Goal: Communication & Community: Answer question/provide support

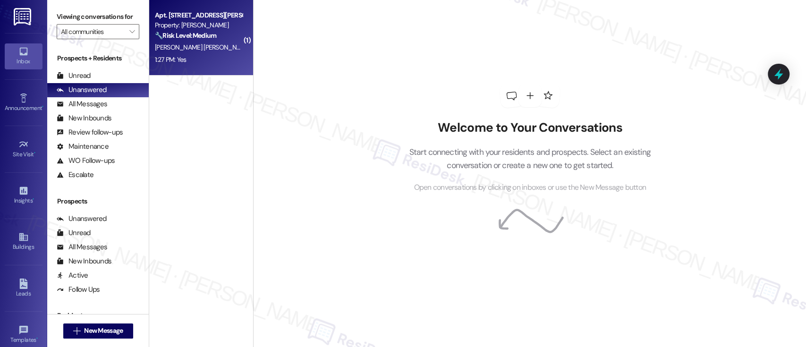
click at [221, 31] on div "🔧 Risk Level: Medium The resident is requesting to unclog a bathroom sink drain…" at bounding box center [198, 36] width 87 height 10
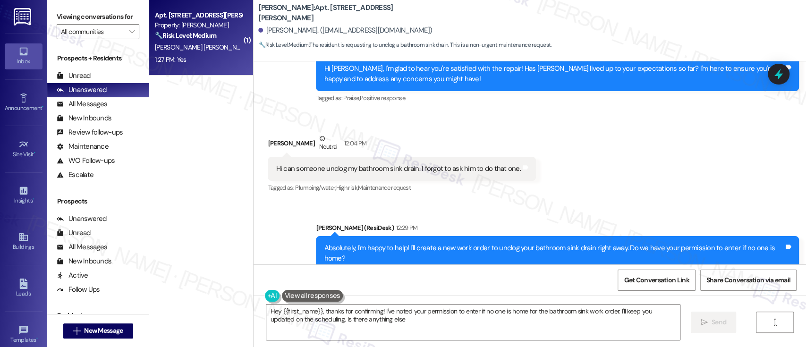
scroll to position [545, 0]
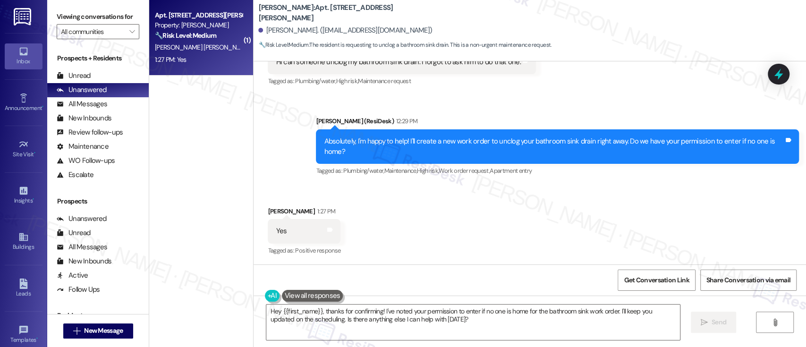
click at [642, 195] on div "Received via SMS [PERSON_NAME] 1:27 PM Yes Tags and notes Tagged as: Positive r…" at bounding box center [530, 225] width 552 height 80
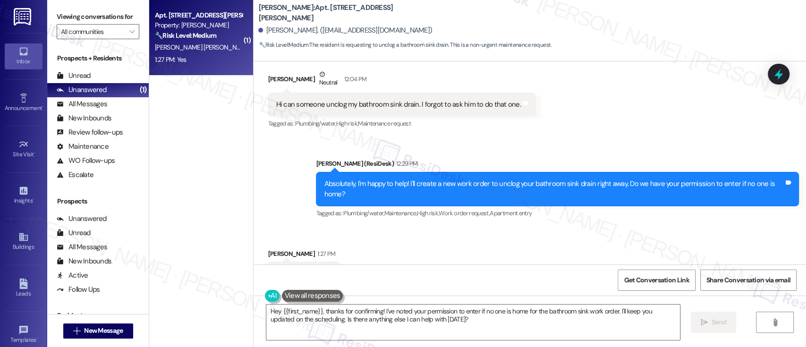
scroll to position [482, 0]
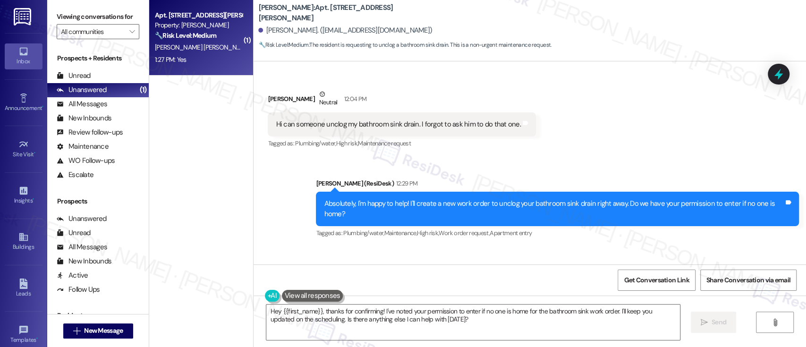
click at [656, 155] on div "Received via SMS [PERSON_NAME] Neutral 12:04 PM Hi can someone unclog my bathro…" at bounding box center [530, 113] width 552 height 90
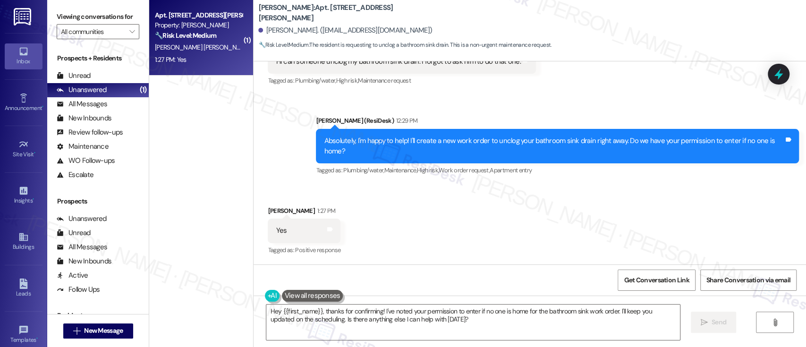
click at [555, 228] on div "Received via SMS [PERSON_NAME] 1:27 PM Yes Tags and notes Tagged as: Positive r…" at bounding box center [530, 225] width 552 height 80
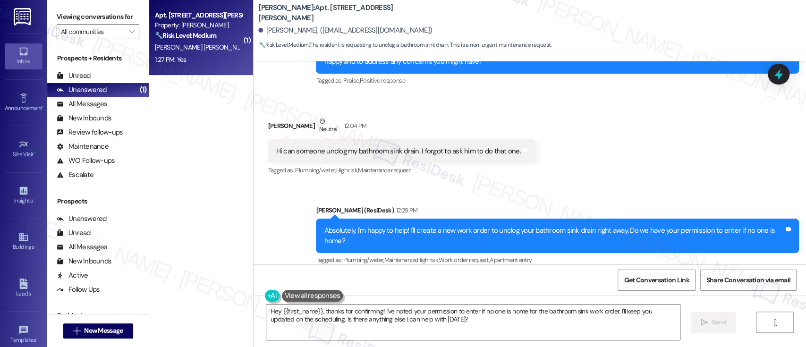
scroll to position [482, 0]
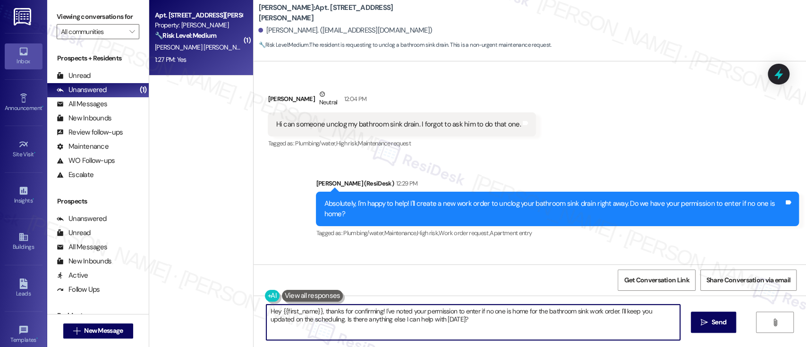
drag, startPoint x: 320, startPoint y: 312, endPoint x: 161, endPoint y: 297, distance: 158.9
click at [160, 300] on div "( 1 ) Apt. 617, 1320 W. Somerville Ave Property: YONO 🔧 Risk Level: Medium The …" at bounding box center [477, 173] width 657 height 347
drag, startPoint x: 562, startPoint y: 312, endPoint x: 676, endPoint y: 312, distance: 113.8
click at [676, 312] on textarea "Thanks for confirming! I've noted your permission to enter if no one is home fo…" at bounding box center [472, 322] width 413 height 35
type textarea "Thanks for confirming! I've noted your permission to enter if no one is home fo…"
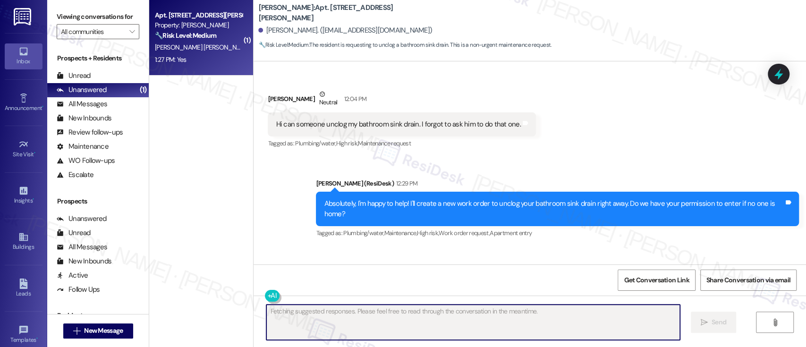
scroll to position [545, 0]
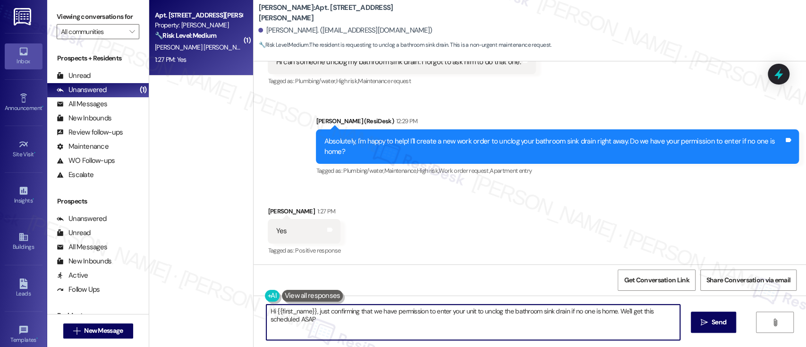
type textarea "Hi {{first_name}}, just confirming that we have permission to enter your unit t…"
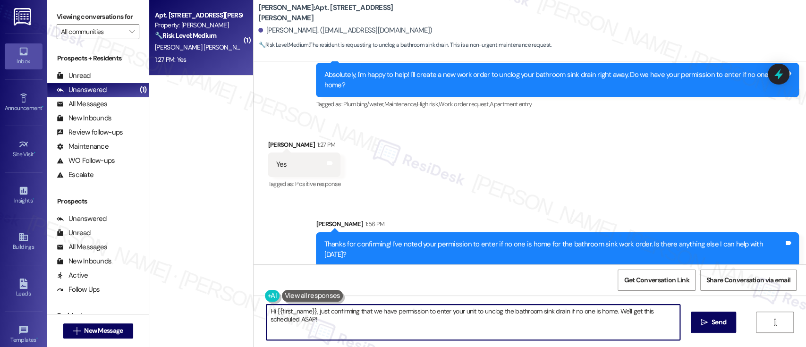
drag, startPoint x: 570, startPoint y: 176, endPoint x: 575, endPoint y: 169, distance: 8.1
click at [575, 170] on div "Received via SMS Vicky Wardford Polk 1:27 PM Yes Tags and notes Tagged as: Posi…" at bounding box center [530, 158] width 552 height 80
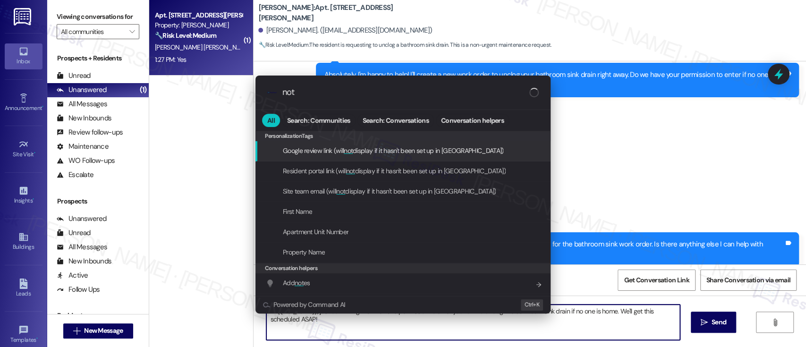
type input "note"
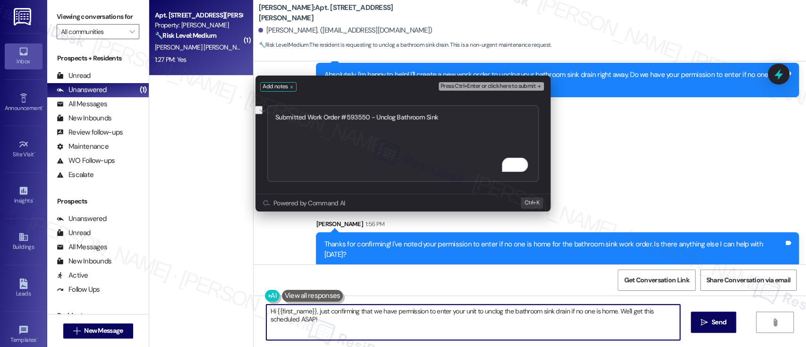
type textarea "Submitted Work Order #593550 - Unclog Bathroom Sink"
click at [535, 84] on icon "remove-block-press-ctrl+enter or click here to submit" at bounding box center [538, 86] width 7 height 7
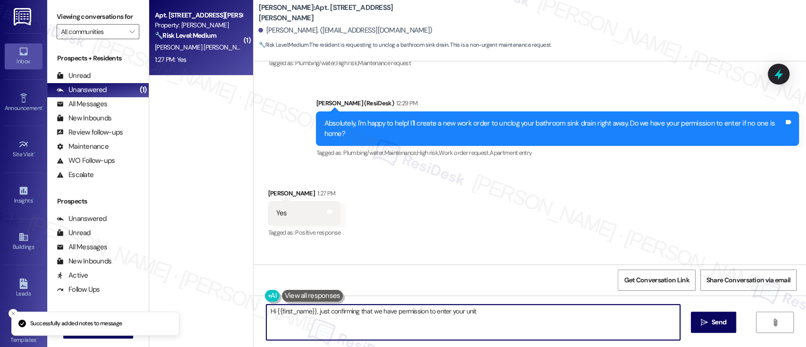
scroll to position [545, 0]
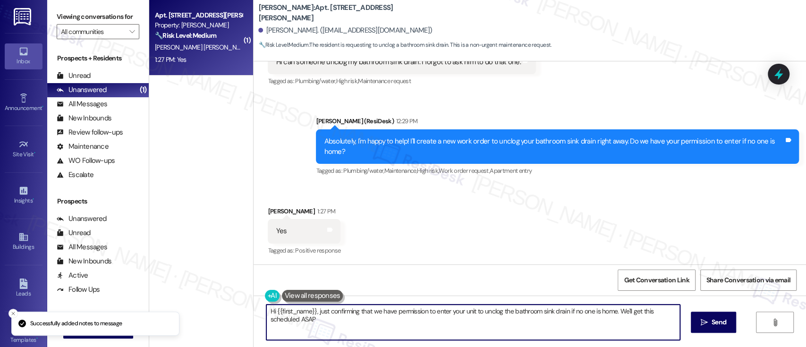
type textarea "Hi {{first_name}}, just confirming that we have permission to enter your unit t…"
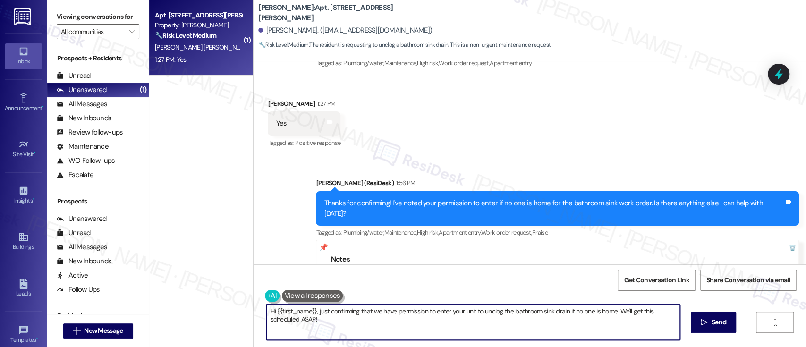
scroll to position [705, 0]
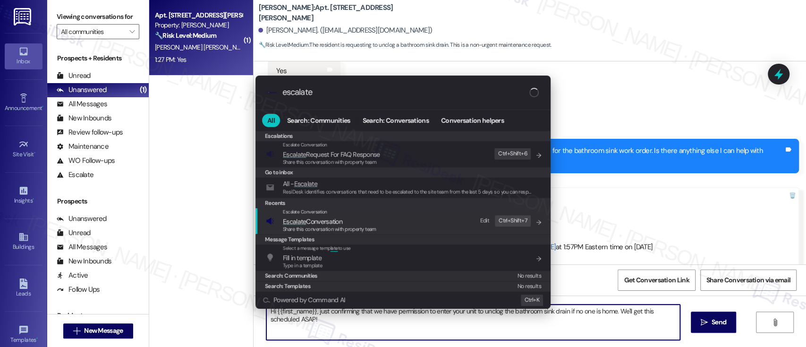
type input "escalate"
click at [330, 221] on span "Escalate Conversation" at bounding box center [312, 221] width 59 height 8
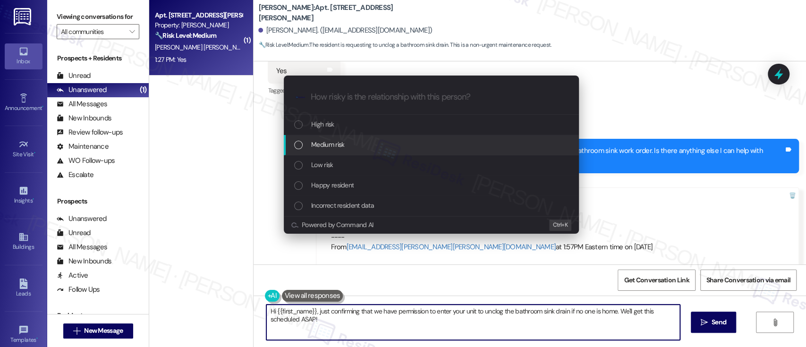
click at [330, 146] on span "Medium risk" at bounding box center [327, 144] width 33 height 10
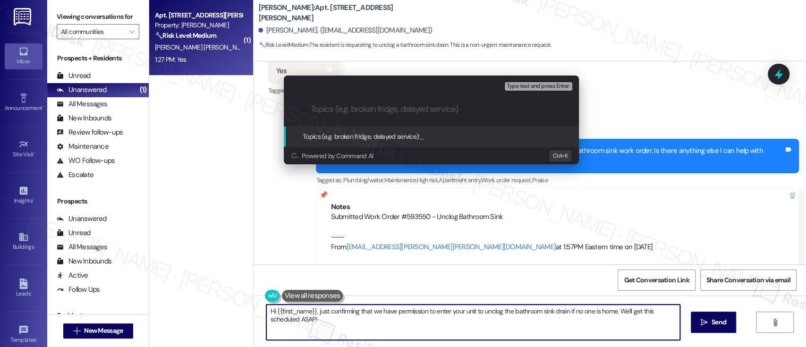
paste input "Submitted Work Order #593550 - Unclog Bathroom Sink"
type input "Submitted Work Order #593550 - Unclog Bathroom Sink"
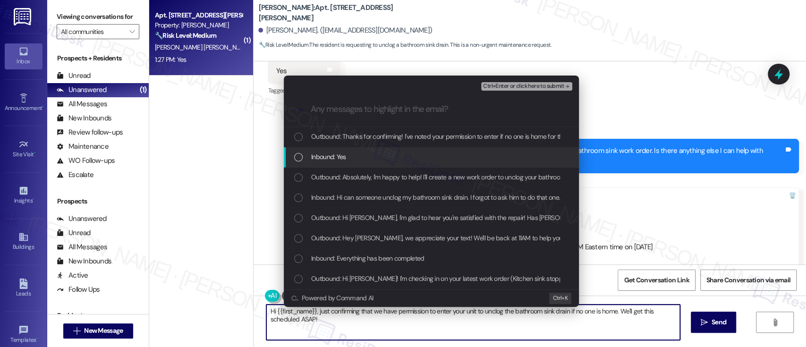
click at [330, 152] on span "Inbound: Yes" at bounding box center [328, 157] width 35 height 10
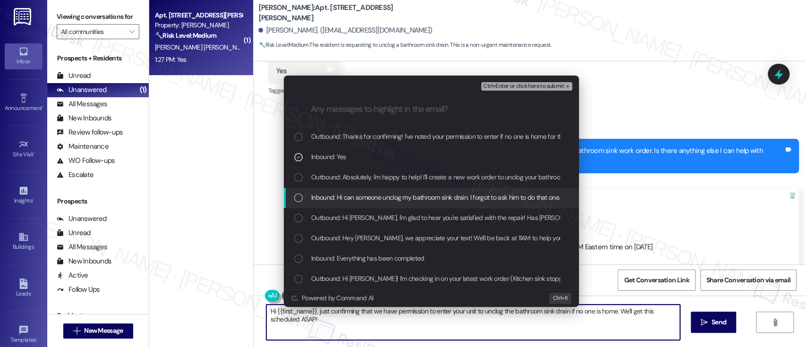
click at [334, 198] on span "Inbound: Hi can someone unclog my bathroom sink drain. I forgot to ask him to d…" at bounding box center [435, 197] width 249 height 10
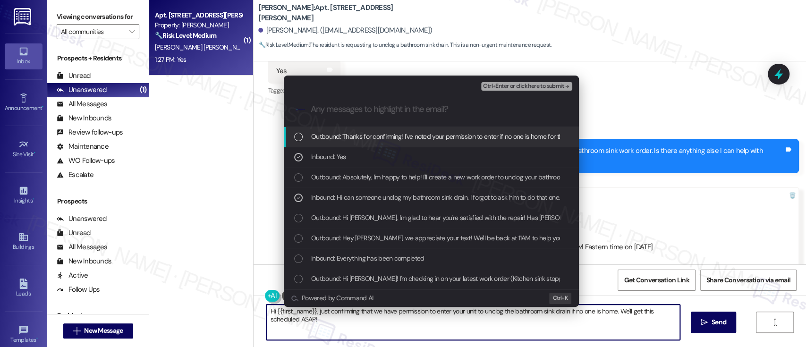
click at [540, 86] on span "Ctrl+Enter or click here to submit" at bounding box center [523, 86] width 81 height 7
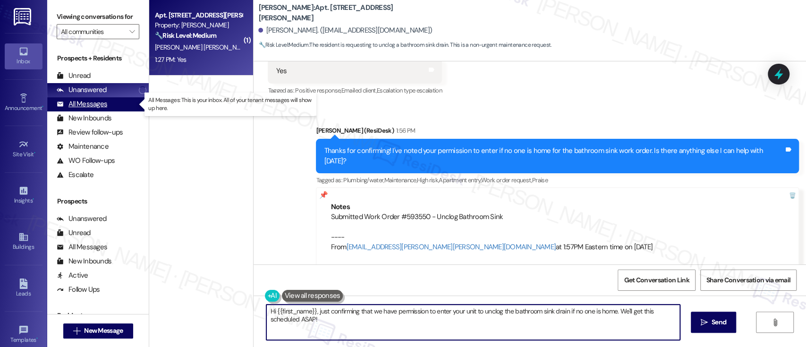
click at [94, 107] on div "All Messages" at bounding box center [82, 104] width 51 height 10
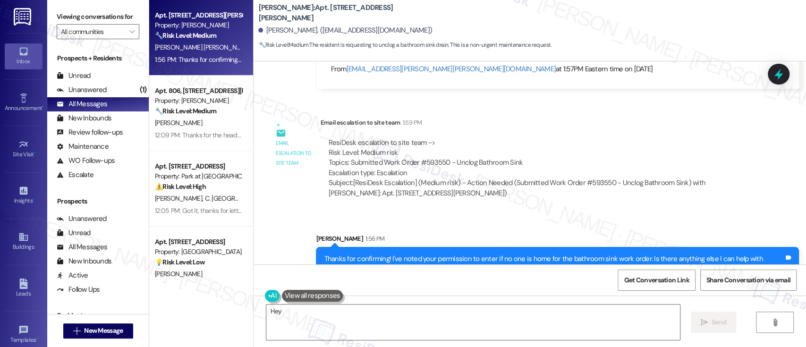
scroll to position [887, 0]
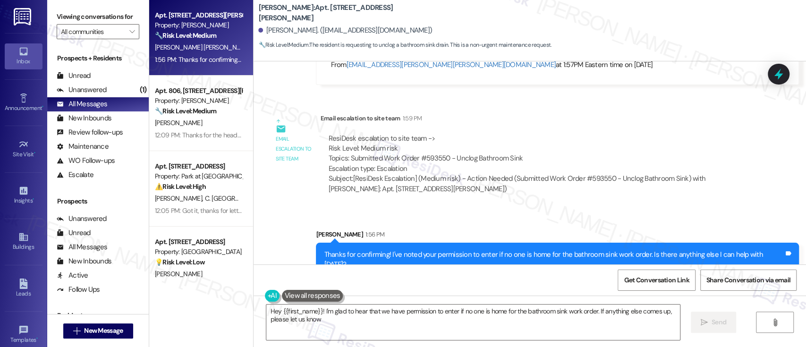
type textarea "Hey {{first_name}}! I'm glad to hear that we have permission to enter if no one…"
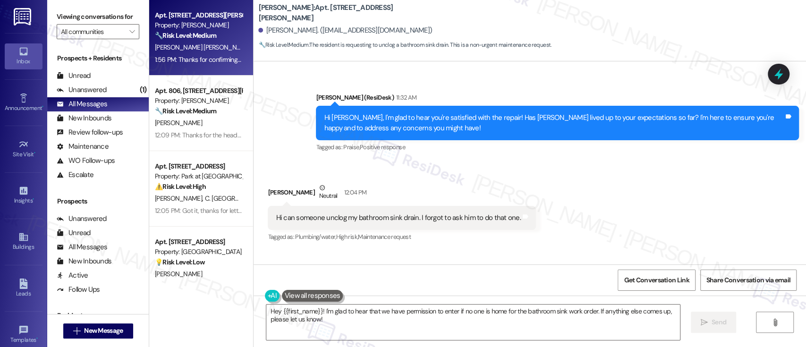
scroll to position [385, 0]
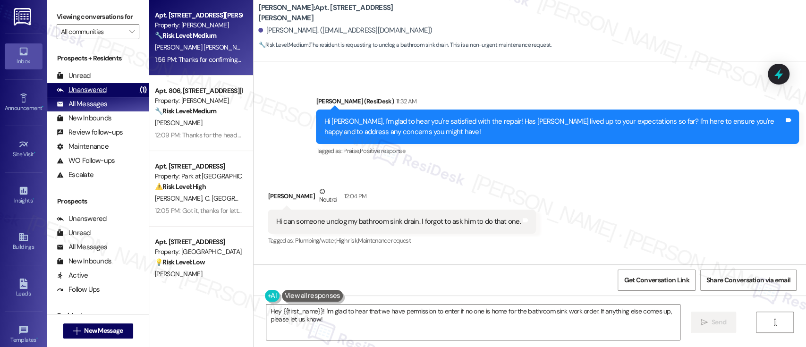
click at [79, 87] on div "Unanswered" at bounding box center [82, 90] width 50 height 10
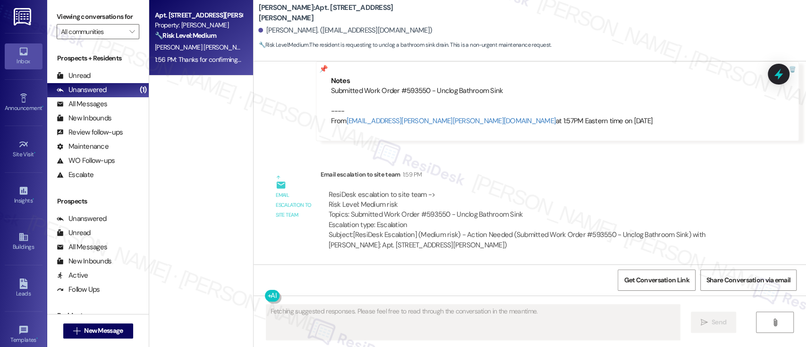
scroll to position [887, 0]
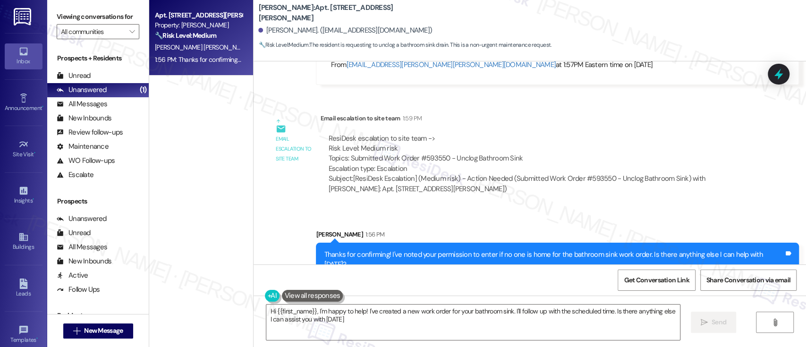
type textarea "Hi {{first_name}}, I'm happy to help! I've created a new work order for your ba…"
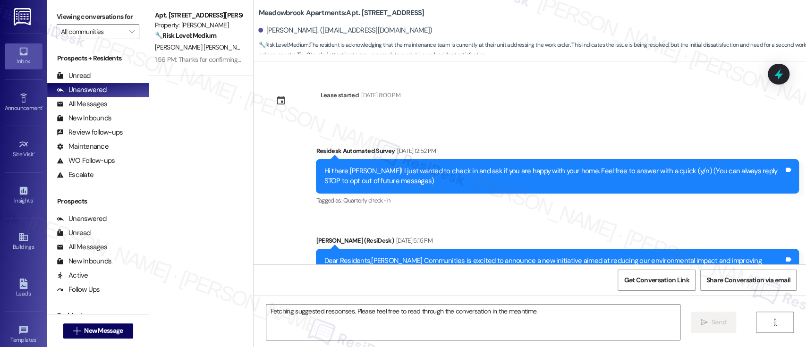
scroll to position [7105, 0]
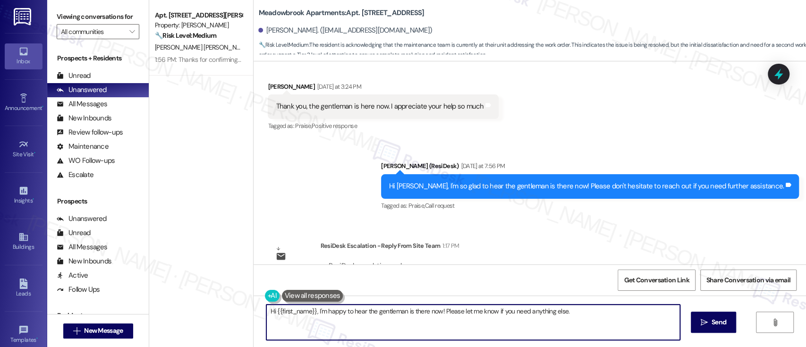
drag, startPoint x: 313, startPoint y: 310, endPoint x: 636, endPoint y: 308, distance: 322.9
click at [614, 310] on textarea "Hi {{first_name}}, I'm happy to hear the gentleman is there now! Please let me …" at bounding box center [472, 322] width 413 height 35
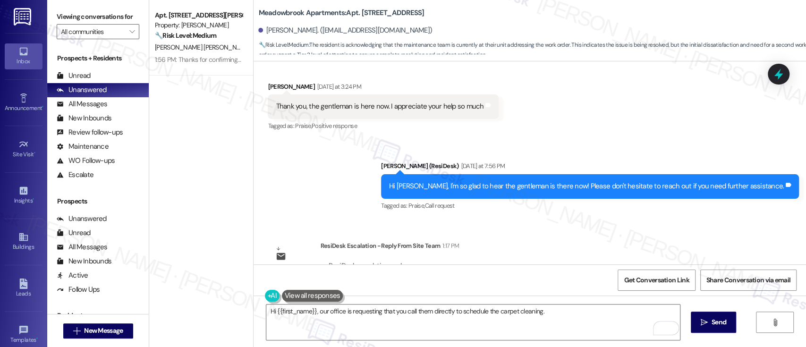
click at [286, 170] on div "Sent via SMS Emily (ResiDesk) Yesterday at 7:56 PM Hi Jeanette, I'm so glad to …" at bounding box center [530, 180] width 552 height 80
click at [579, 311] on textarea "Hi {{first_name}}, our office is requesting that you call them directly to sche…" at bounding box center [472, 322] width 413 height 35
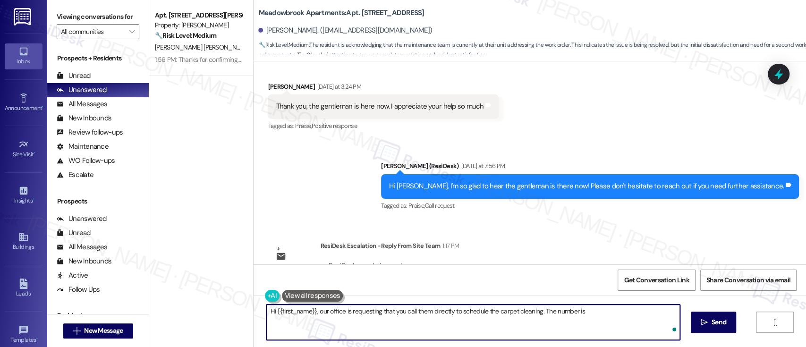
paste textarea "215-947-0101"
type textarea "Hi {{first_name}}, our office is requesting that you call them directly to sche…"
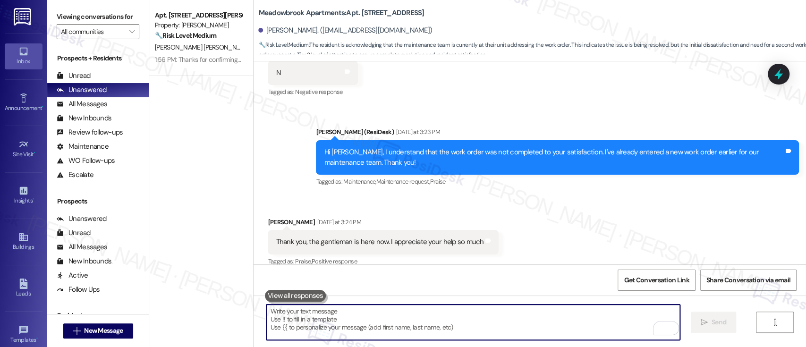
scroll to position [6939, 0]
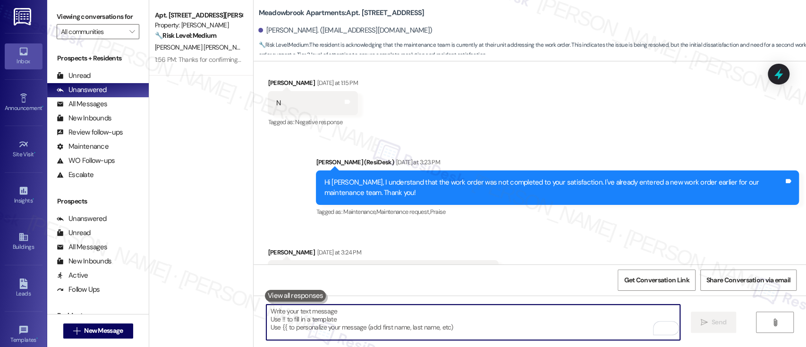
click at [601, 227] on div "Received via SMS Jeanette Gonzalez Yesterday at 3:24 PM Thank you, the gentlema…" at bounding box center [530, 266] width 552 height 80
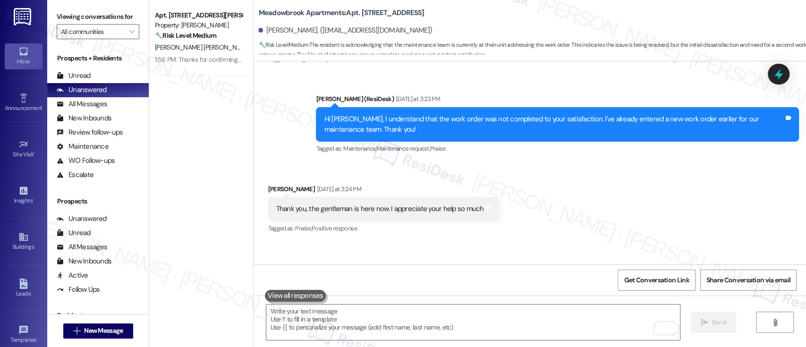
scroll to position [7171, 0]
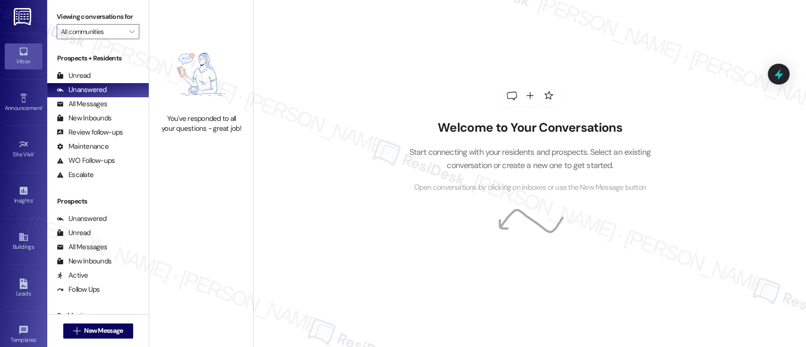
click at [605, 104] on div "Welcome to Your Conversations Start connecting with your residents and prospect…" at bounding box center [529, 139] width 283 height 278
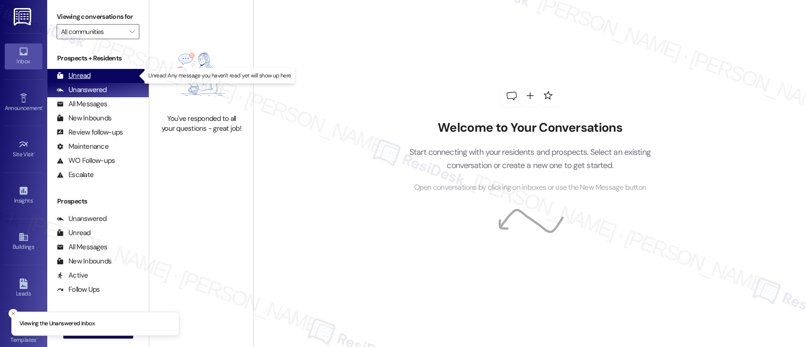
click at [102, 74] on div "Unread (0)" at bounding box center [98, 76] width 102 height 14
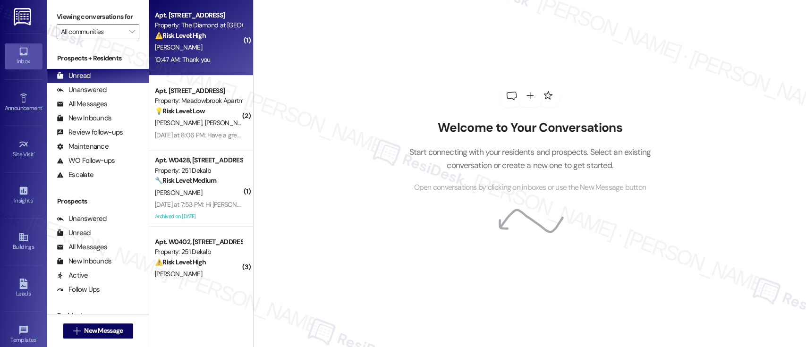
click at [174, 41] on div "Apt. 330, 723 Wheatland St Property: The Diamond at Phoenixville ⚠️ Risk Level:…" at bounding box center [198, 25] width 89 height 32
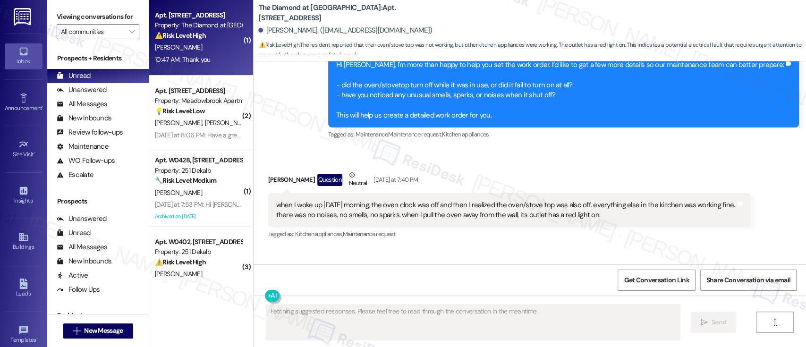
scroll to position [1952, 0]
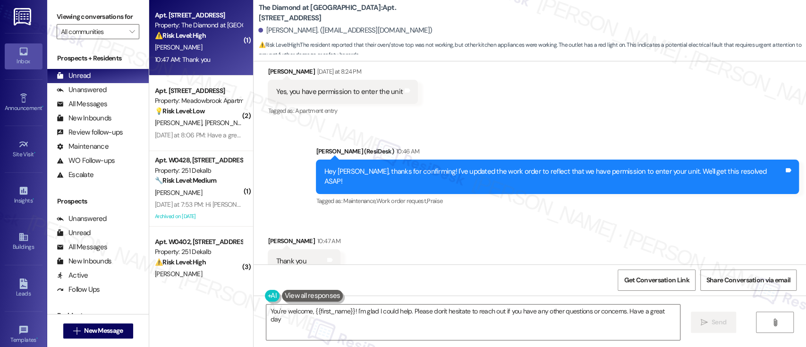
type textarea "You're welcome, {{first_name}}! I'm glad I could help. Please don't hesitate to…"
click at [448, 215] on div "Received via SMS Joe Bonny 10:47 AM Thank you Tags and notes Tagged as: Praise …" at bounding box center [530, 255] width 552 height 80
click at [457, 329] on textarea "You're welcome, {{first_name}}! I'm glad I could help. Please don't hesitate to…" at bounding box center [472, 322] width 413 height 35
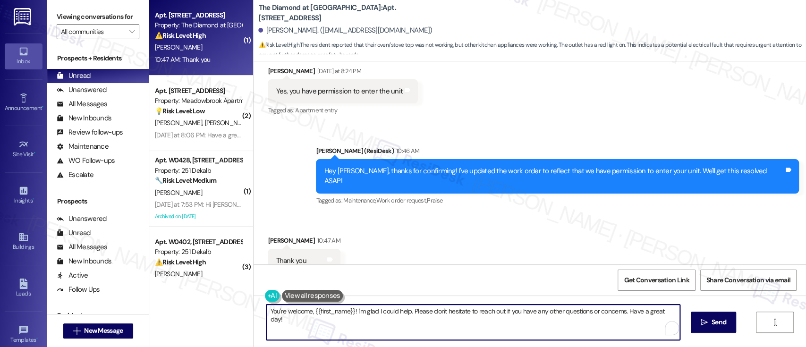
click at [588, 320] on textarea "You're welcome, {{first_name}}! I'm glad I could help. Please don't hesitate to…" at bounding box center [472, 322] width 413 height 35
click at [713, 319] on span "Send" at bounding box center [718, 322] width 15 height 10
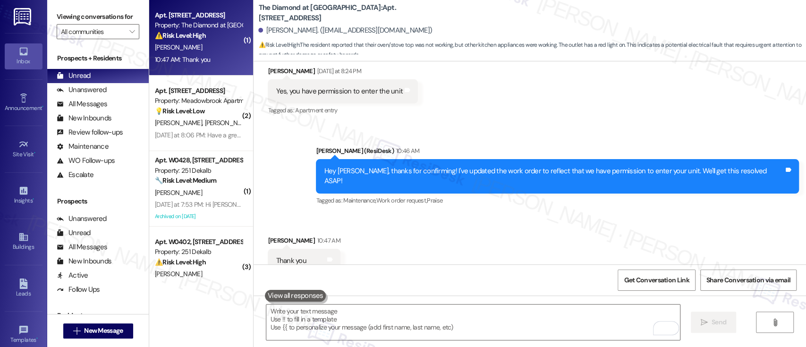
scroll to position [1952, 0]
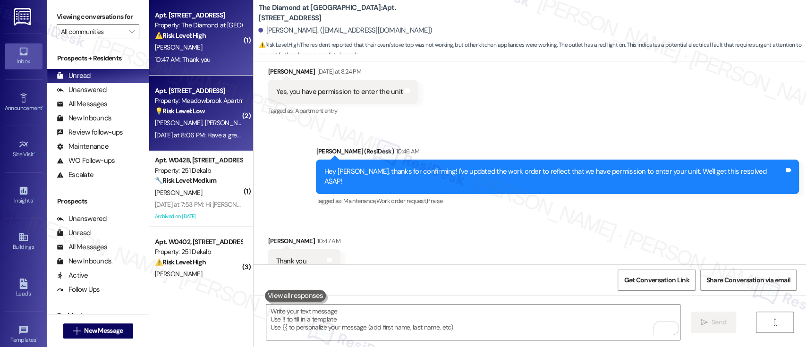
click at [187, 116] on div "💡 Risk Level: Low The resident's final message 'Nope' indicates the end of the …" at bounding box center [198, 111] width 87 height 10
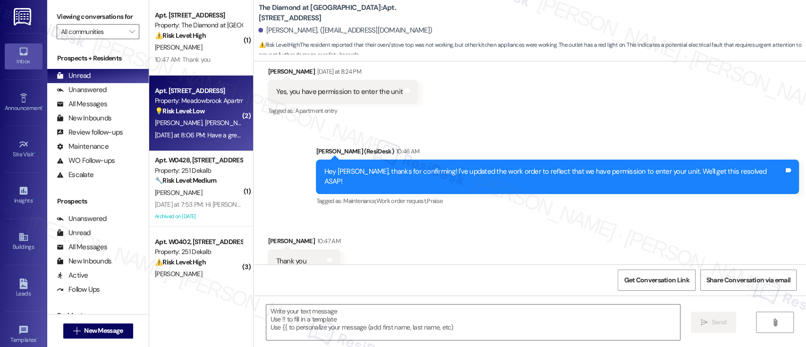
type textarea "Fetching suggested responses. Please feel free to read through the conversation…"
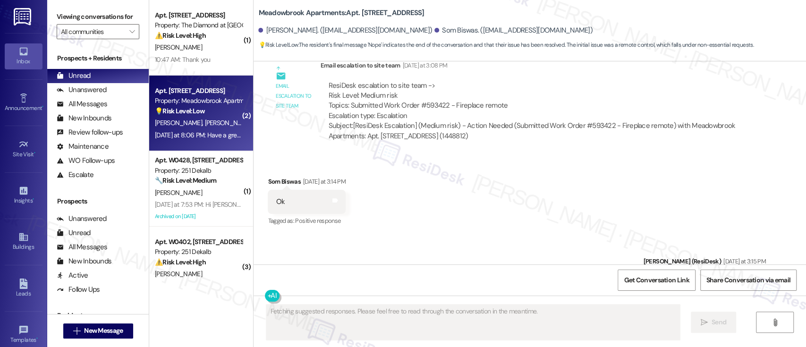
scroll to position [1109, 0]
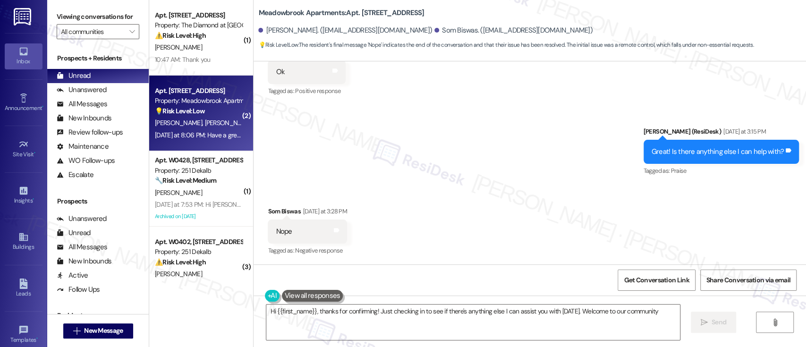
type textarea "Hi {{first_name}}, thanks for confirming! Just checking in to see if there's an…"
click at [536, 183] on div "Sent via SMS Emily (ResiDesk) Yesterday at 3:15 PM Great! Is there anything els…" at bounding box center [530, 145] width 552 height 80
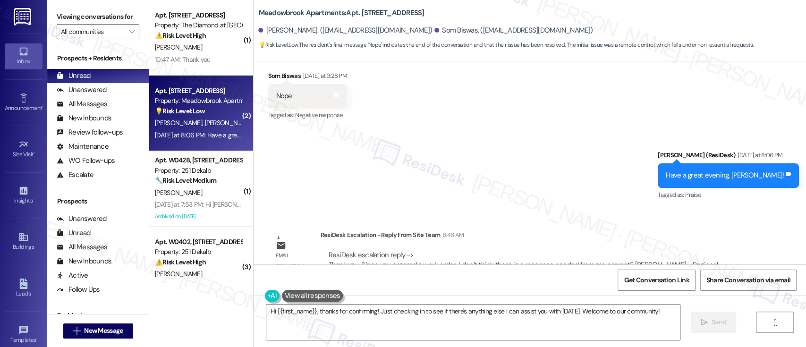
scroll to position [1275, 0]
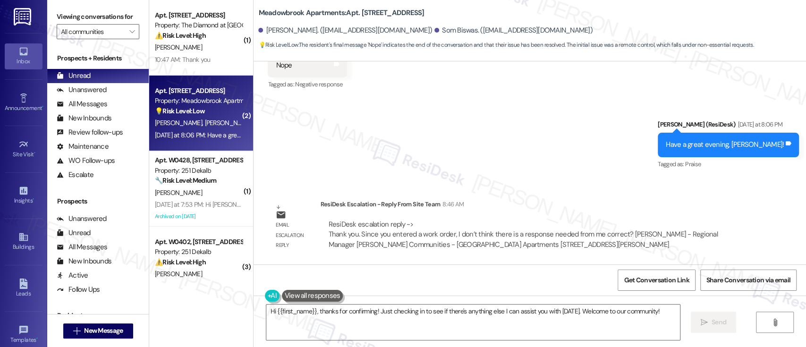
click at [352, 134] on div "Sent via SMS Emily (ResiDesk) Yesterday at 8:06 PM Have a great evening, Som! T…" at bounding box center [530, 138] width 552 height 80
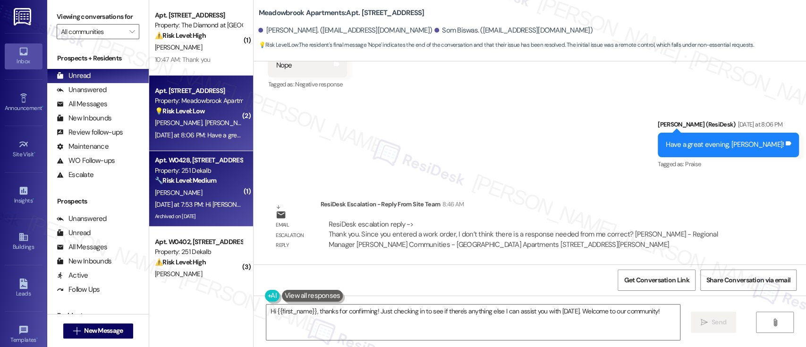
click at [179, 196] on span "S. Weintraub" at bounding box center [178, 192] width 47 height 8
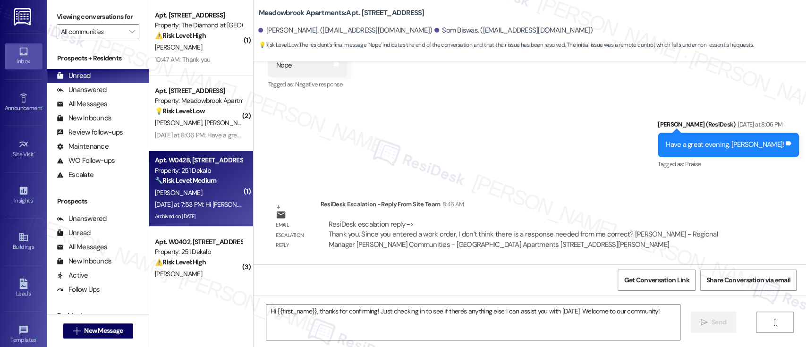
type textarea "Fetching suggested responses. Please feel free to read through the conversation…"
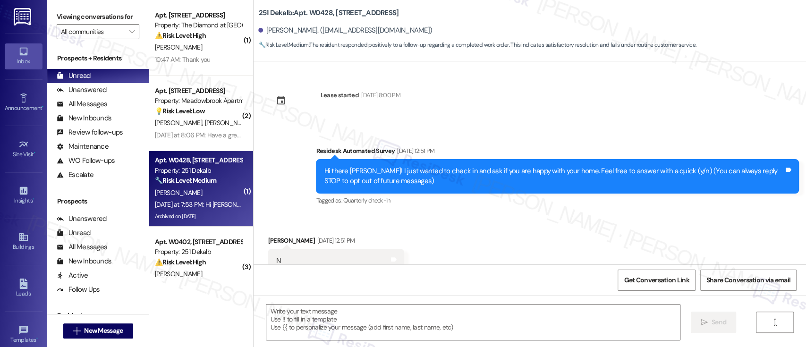
scroll to position [8222, 0]
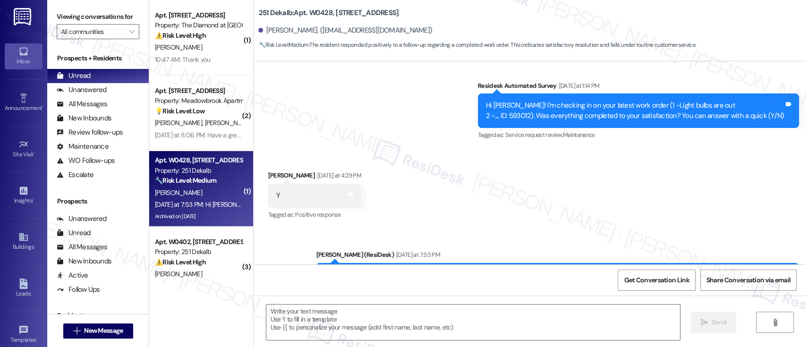
type textarea "Fetching suggested responses. Please feel free to read through the conversation…"
click at [100, 92] on div "Unanswered" at bounding box center [82, 90] width 50 height 10
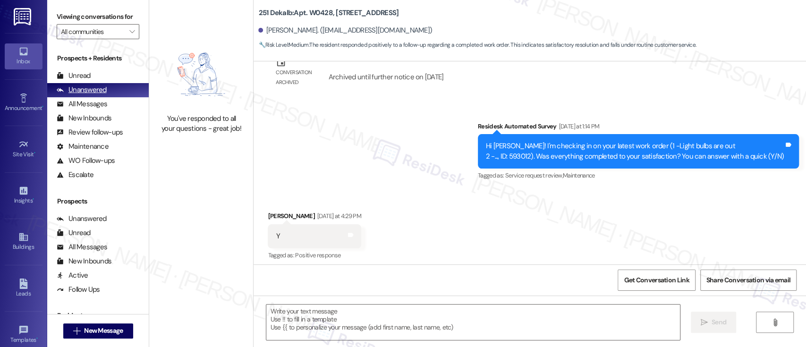
type textarea "Fetching suggested responses. Please feel free to read through the conversation…"
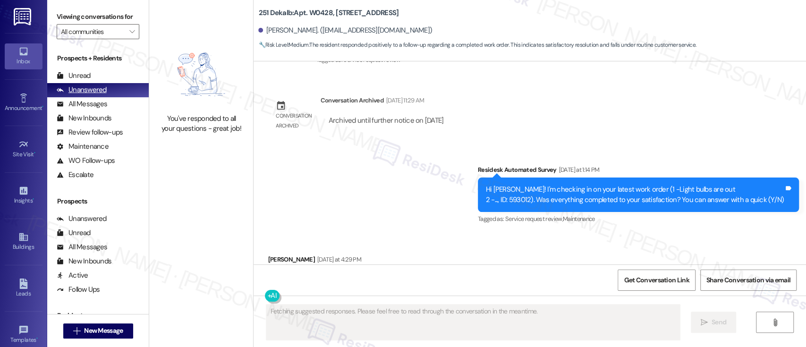
scroll to position [8132, 0]
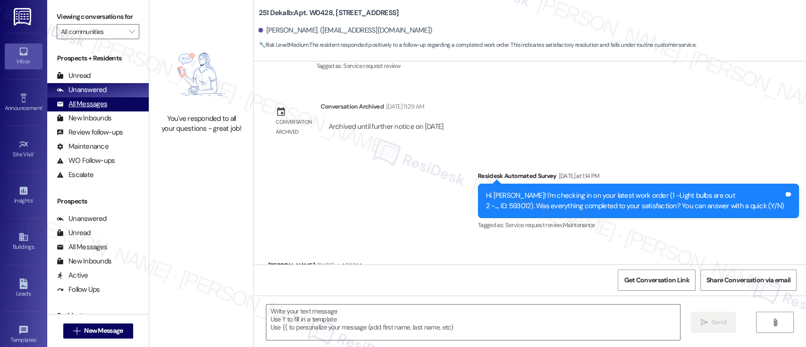
click at [80, 105] on div "All Messages" at bounding box center [82, 104] width 51 height 10
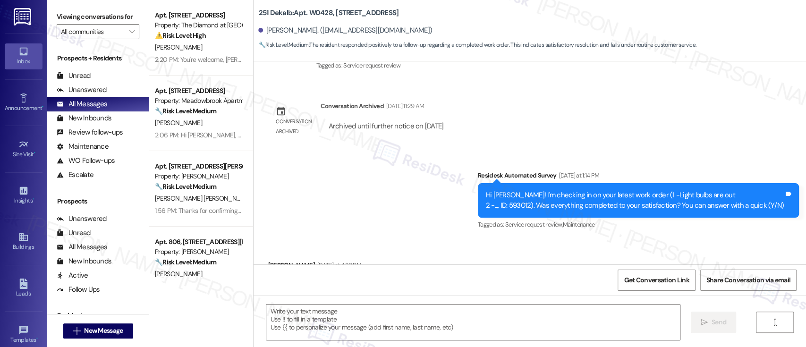
type textarea "Fetching suggested responses. Please feel free to read through the conversation…"
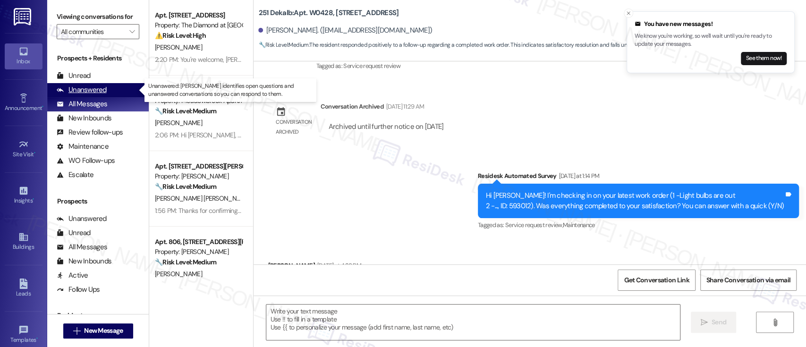
click at [97, 87] on div "Unanswered" at bounding box center [82, 90] width 50 height 10
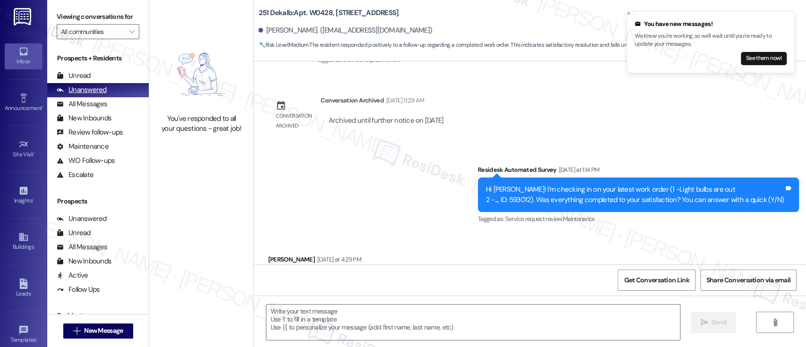
type textarea "Fetching suggested responses. Please feel free to read through the conversation…"
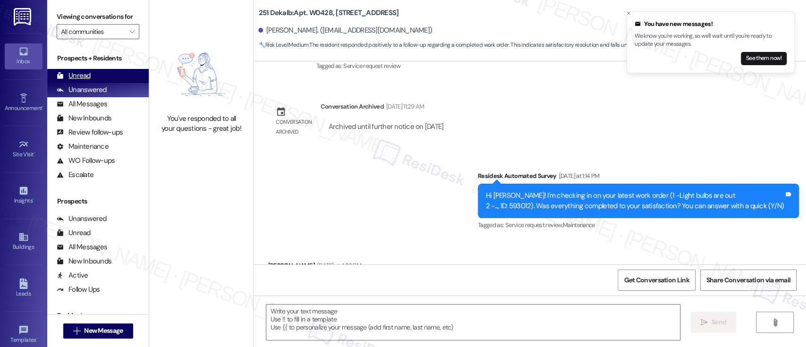
click at [106, 79] on div "Unread (0)" at bounding box center [98, 76] width 102 height 14
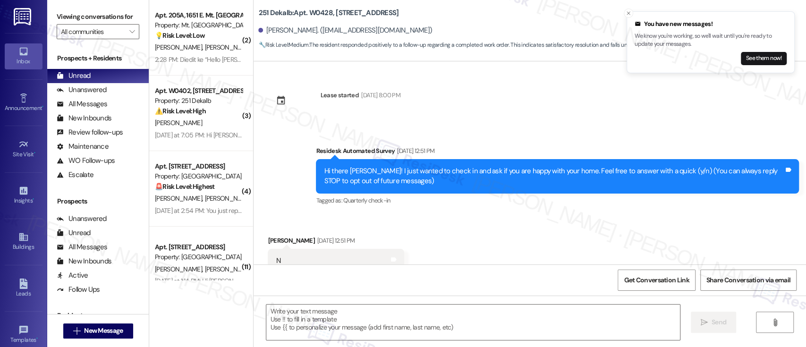
type textarea "Fetching suggested responses. Please feel free to read through the conversation…"
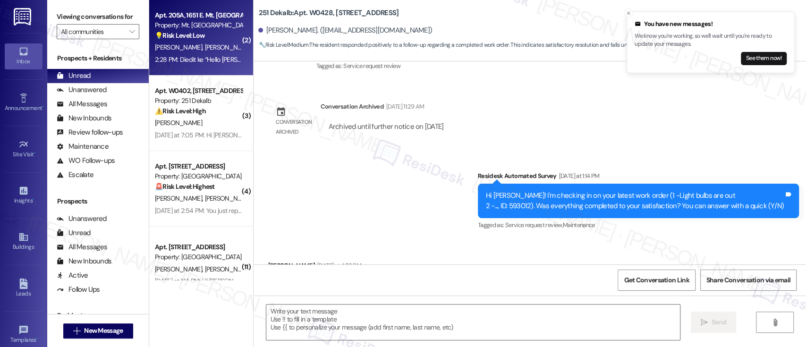
click at [205, 46] on span "J. Beasley" at bounding box center [228, 47] width 47 height 8
type textarea "Fetching suggested responses. Please feel free to read through the conversation…"
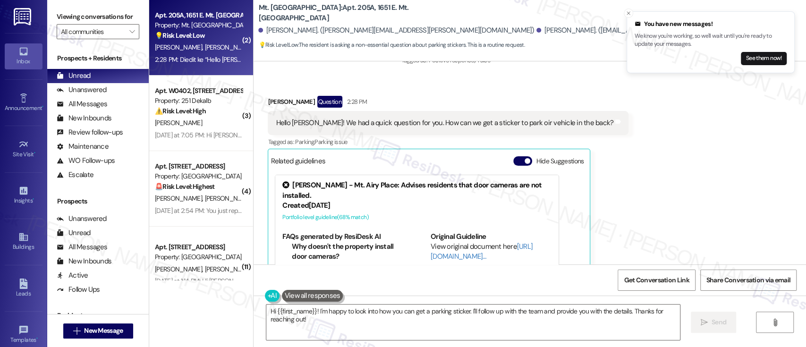
scroll to position [6720, 0]
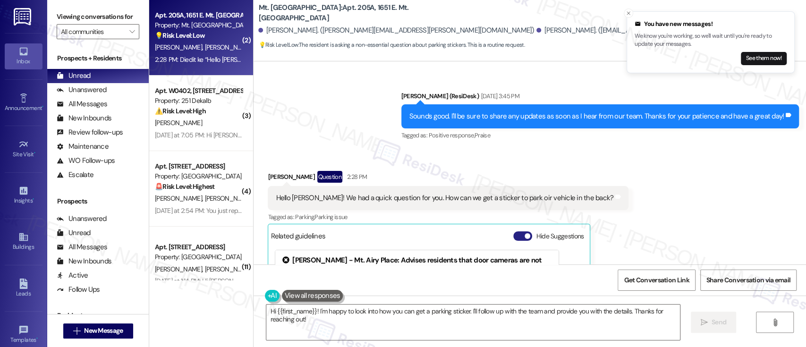
click at [513, 231] on button "Hide Suggestions" at bounding box center [522, 235] width 19 height 9
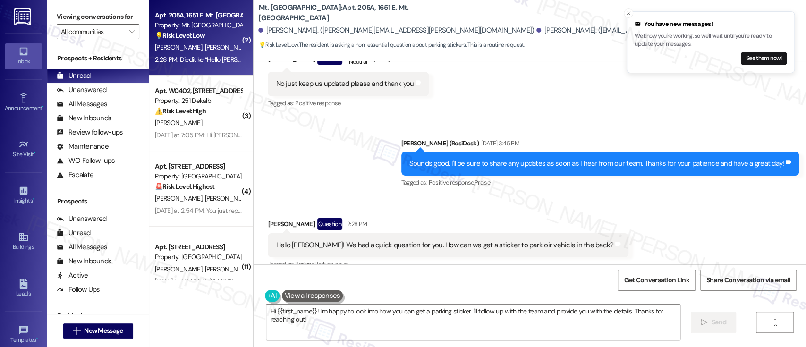
scroll to position [6761, 0]
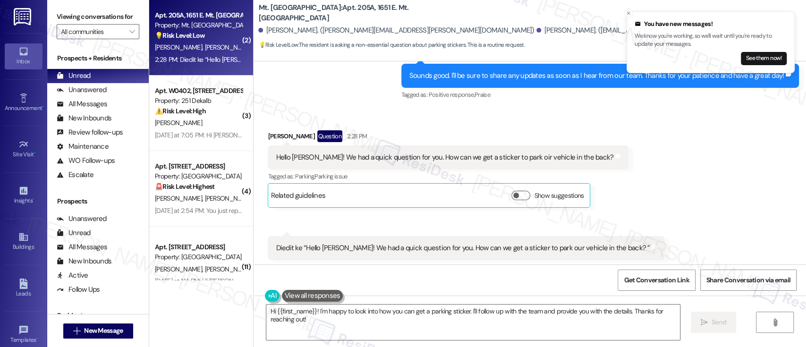
click at [685, 207] on div "Received via SMS Jasmine Beasley Question 2:28 PM Hello Emily! We had a quick q…" at bounding box center [530, 207] width 552 height 196
click at [564, 334] on textarea "Hi {{first_name}}! I'm happy to look into how you can get a parking sticker. I'…" at bounding box center [472, 322] width 413 height 35
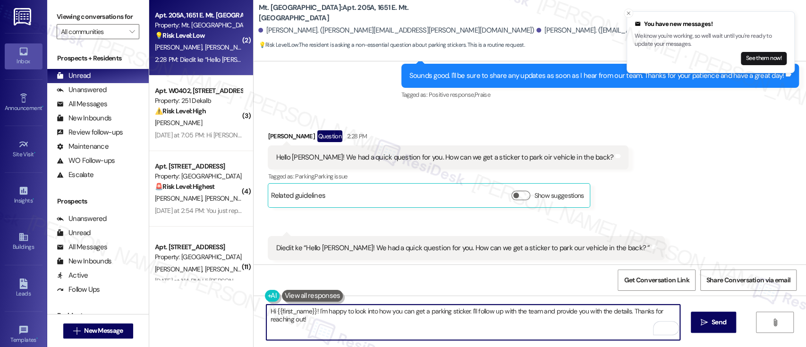
click at [629, 313] on textarea "Hi {{first_name}}! I'm happy to look into how you can get a parking sticker. I'…" at bounding box center [472, 322] width 413 height 35
click at [268, 130] on div "Jasmine Beasley Question 2:28 PM" at bounding box center [448, 137] width 361 height 15
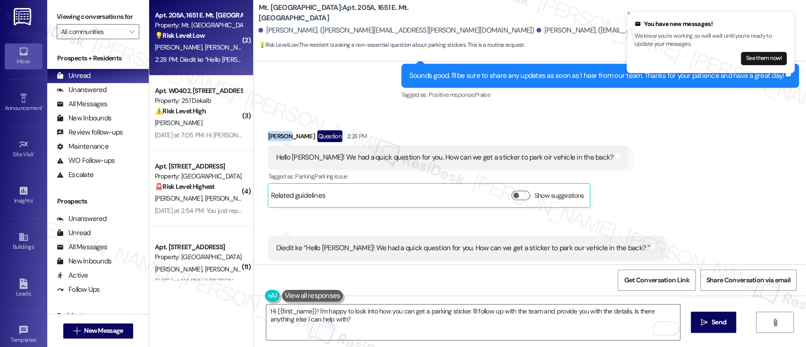
click at [268, 130] on div "Jasmine Beasley Question 2:28 PM" at bounding box center [448, 137] width 361 height 15
copy div "Jasmine"
click at [289, 305] on textarea "Hi {{first_name}}! I'm happy to look into how you can get a parking sticker. I'…" at bounding box center [472, 322] width 413 height 35
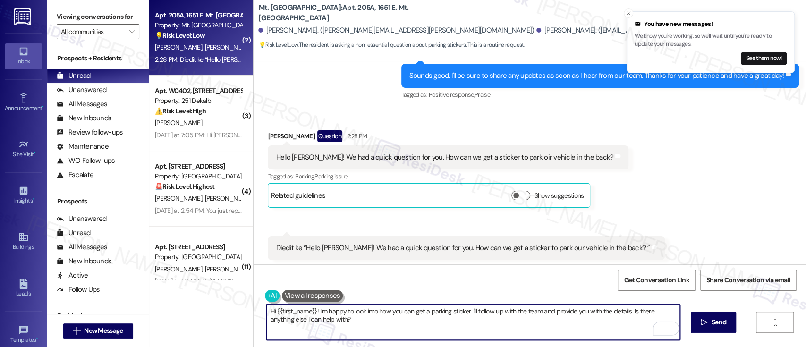
click at [289, 305] on textarea "Hi {{first_name}}! I'm happy to look into how you can get a parking sticker. I'…" at bounding box center [472, 322] width 413 height 35
paste textarea "Jasmine"
type textarea "Hi Jasmine! I'm happy to look into how you can get a parking sticker. I'll foll…"
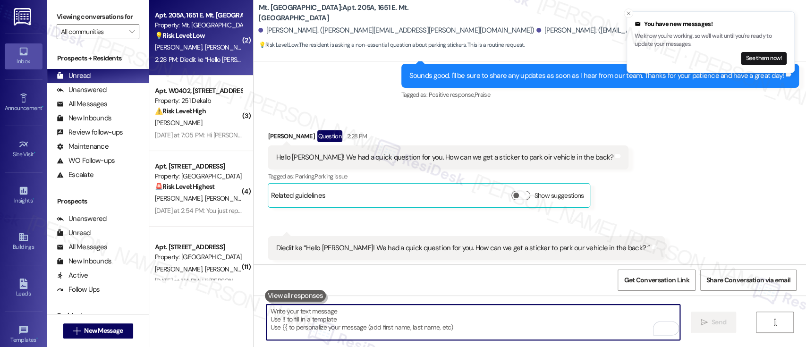
scroll to position [6761, 0]
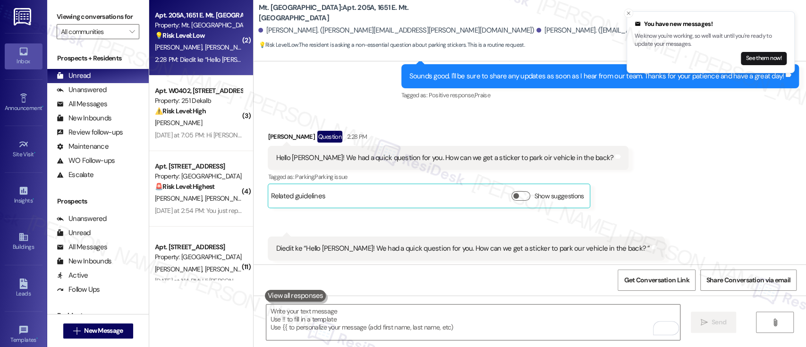
click at [745, 139] on div "Received via SMS Jasmine Beasley Question 2:28 PM Hello Emily! We had a quick q…" at bounding box center [530, 208] width 552 height 196
click at [731, 154] on div "Received via SMS Jasmine Beasley Question 2:28 PM Hello Emily! We had a quick q…" at bounding box center [530, 208] width 552 height 196
click at [627, 9] on button "Close toast" at bounding box center [628, 12] width 9 height 9
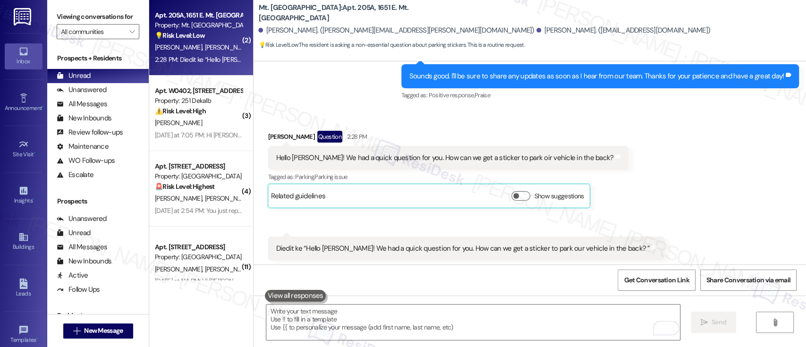
click at [762, 142] on div "Received via SMS Jasmine Beasley Question 2:28 PM Hello Emily! We had a quick q…" at bounding box center [530, 208] width 552 height 196
click at [729, 136] on div "Received via SMS Jasmine Beasley Question 2:28 PM Hello Emily! We had a quick q…" at bounding box center [530, 208] width 552 height 196
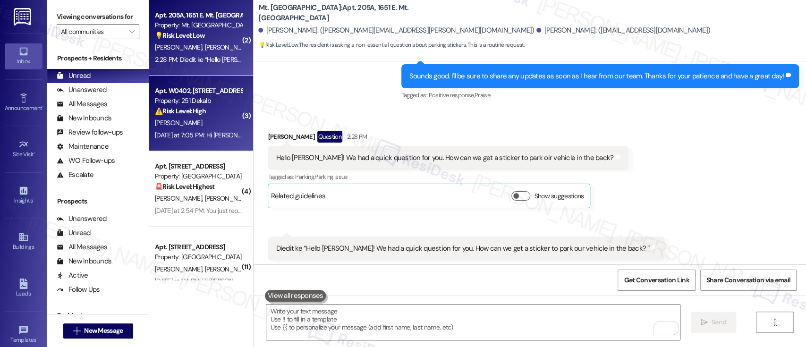
click at [183, 111] on strong "⚠️ Risk Level: High" at bounding box center [180, 111] width 51 height 8
type textarea "Fetching suggested responses. Please feel free to read through the conversation…"
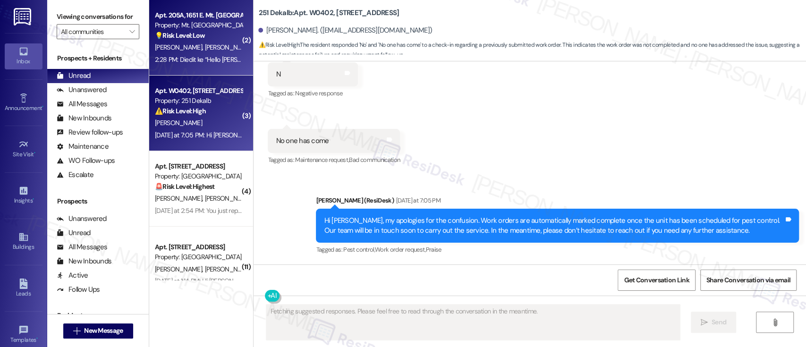
scroll to position [1252, 0]
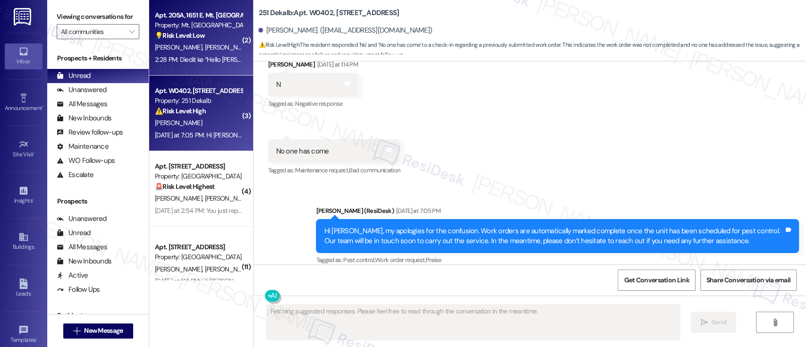
click at [205, 50] on span "J. Beasley" at bounding box center [228, 47] width 47 height 8
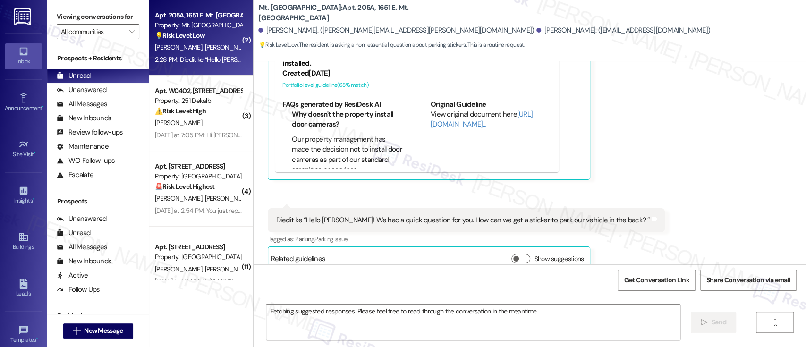
scroll to position [6900, 0]
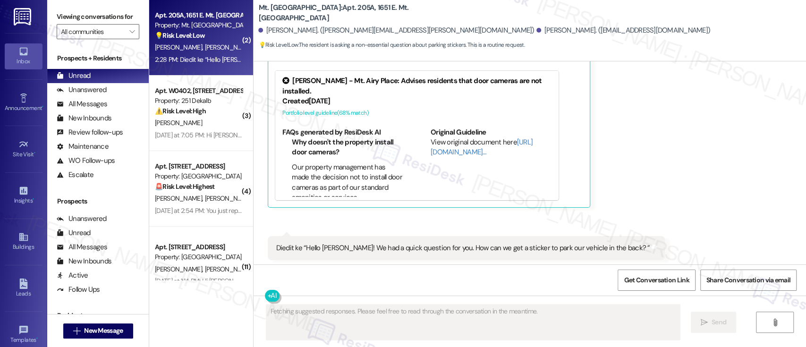
click at [711, 153] on div "Received via SMS Jasmine Beasley Question 2:28 PM Hello Emily! We had a quick q…" at bounding box center [530, 137] width 552 height 335
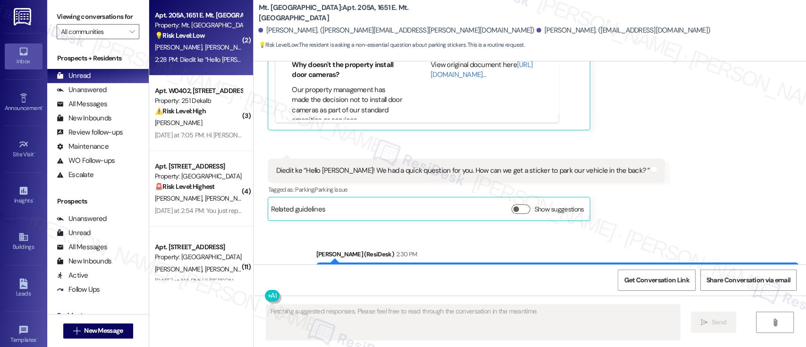
scroll to position [6990, 0]
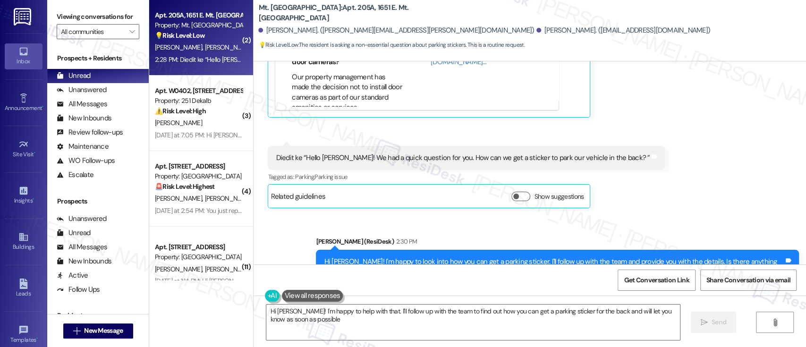
type textarea "Hi Jasmine! I'm happy to help with that. I'll follow up with the team to find o…"
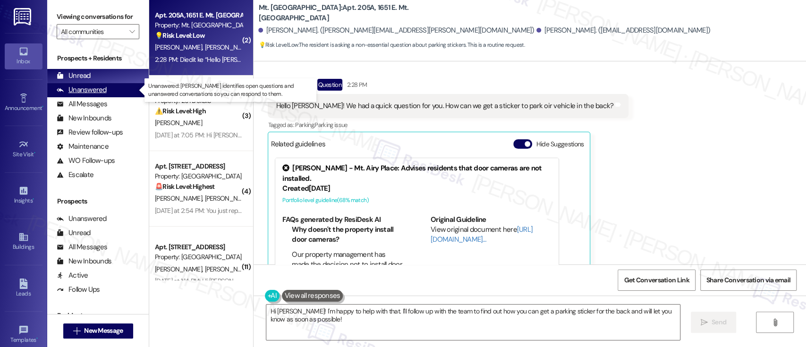
click at [103, 90] on div "Unanswered" at bounding box center [82, 90] width 50 height 10
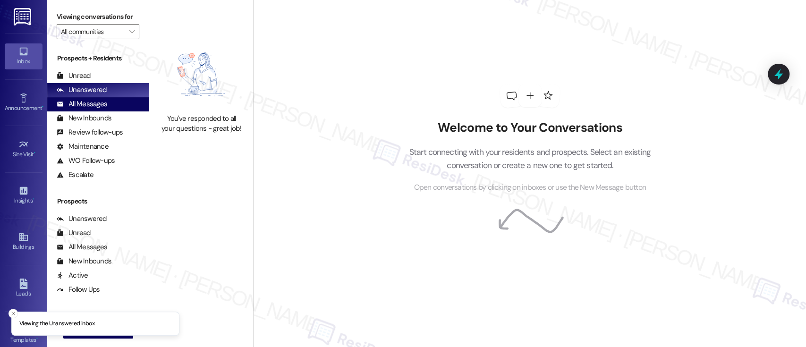
click at [81, 102] on div "All Messages" at bounding box center [82, 104] width 51 height 10
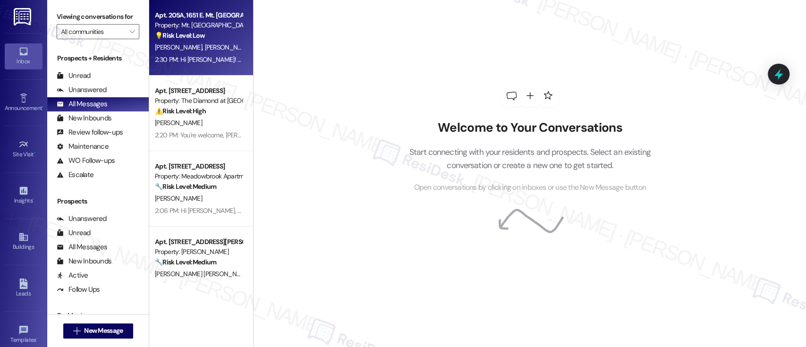
click at [209, 70] on div "Apt. 205A, 1651 E. Mt. Airy Ave Property: Mt. Airy Place 💡 Risk Level: Low The …" at bounding box center [201, 38] width 104 height 76
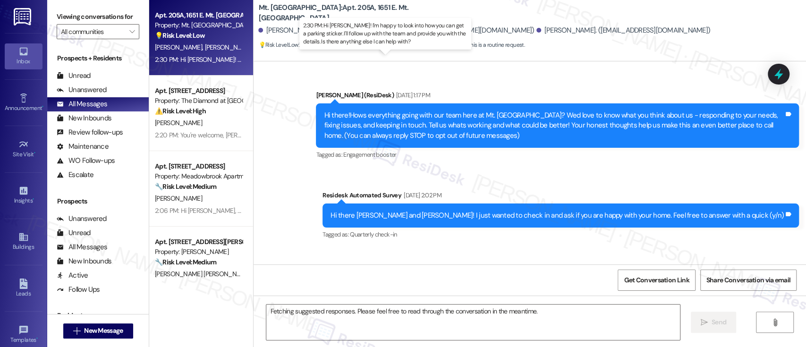
scroll to position [6990, 0]
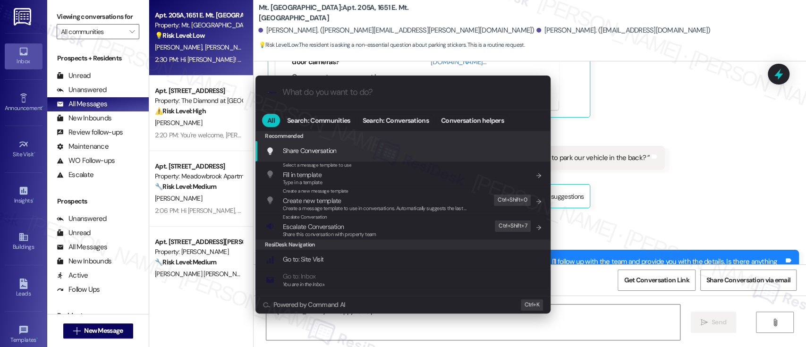
type textarea "Hi [PERSON_NAME]! I'm happy to help"
type input "e"
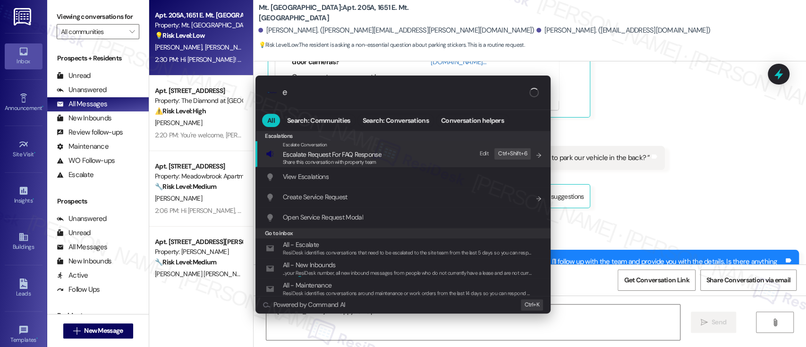
type textarea "Hi Jasmine! I'm happy to help with this"
type input "es"
type textarea "Hi Jasmine! I'm happy to help with this."
type input "esc"
type textarea "Hi Jasmine! I'm happy to help with this. I'll"
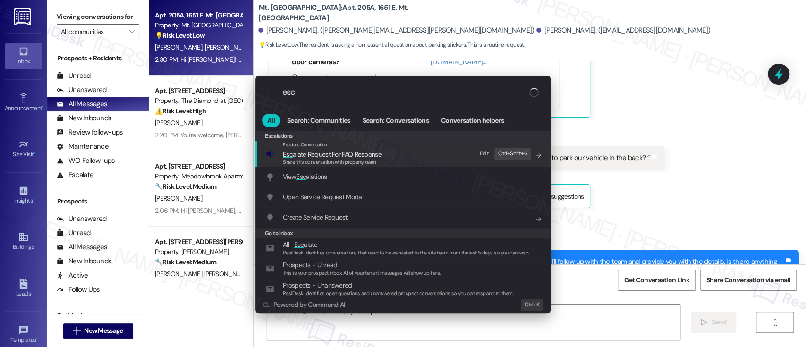
type input "esca"
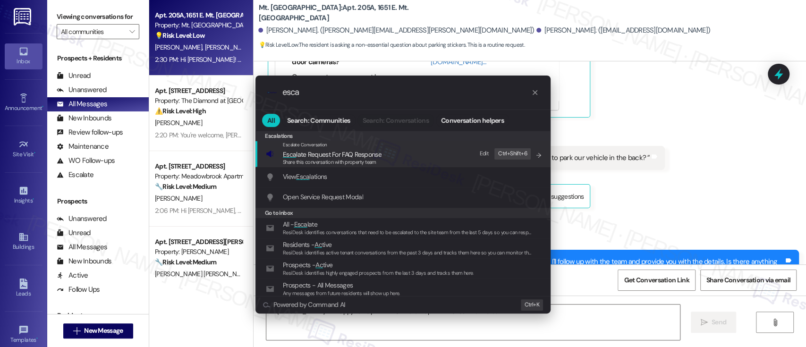
type textarea "Hi Jasmine! I'm happy to help with this. I'll follow up with the team to find o…"
type input "escal"
type textarea "Hi Jasmine! I'm happy to help with this. I'll follow up with the team to find o…"
type input "escala"
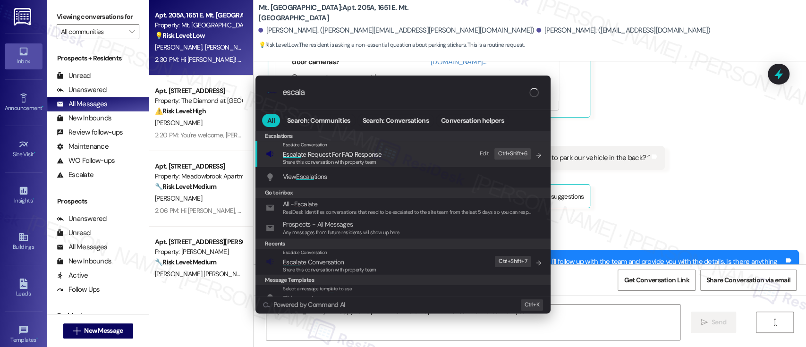
type textarea "Hi Jasmine! I'm happy to help with this. I'll follow up with the team to find o…"
type input "escalat"
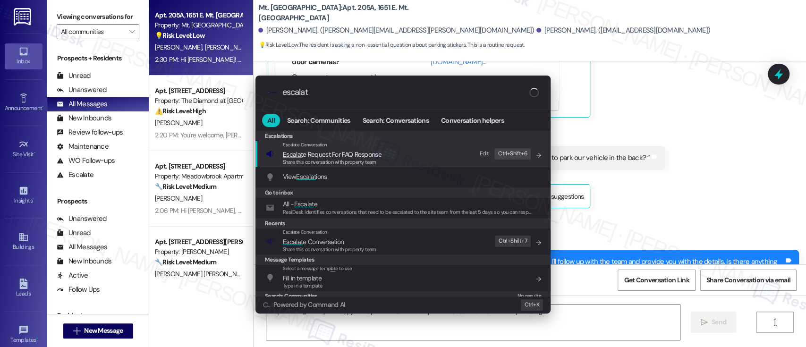
type textarea "Hi Jasmine! I'm happy to help with this. I'll follow up with the team to find o…"
type input "escalate"
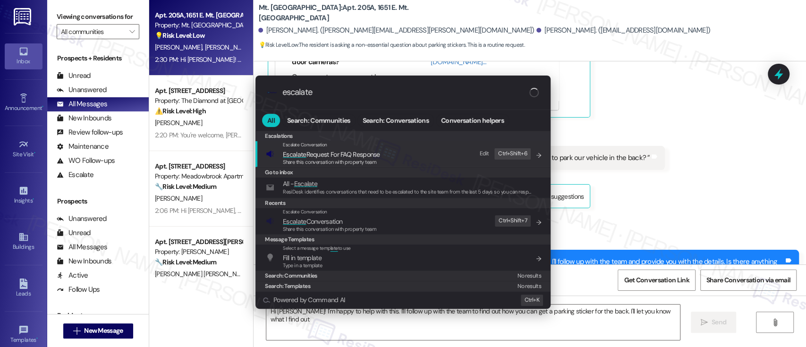
type textarea "Hi Jasmine! I'm happy to help with this. I'll follow up with the team to find o…"
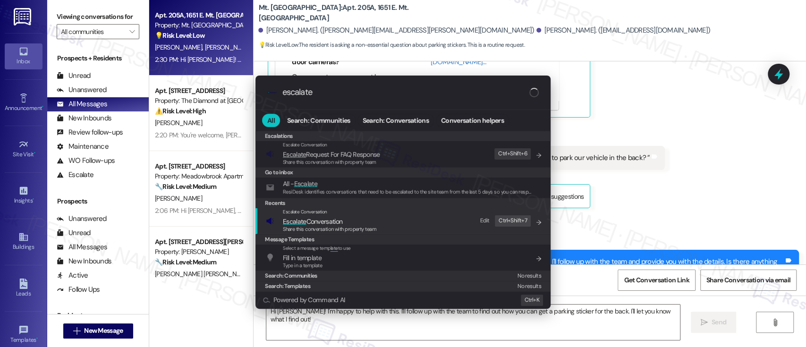
type input "escalate"
click at [356, 221] on span "Escalate Conversation" at bounding box center [329, 221] width 93 height 10
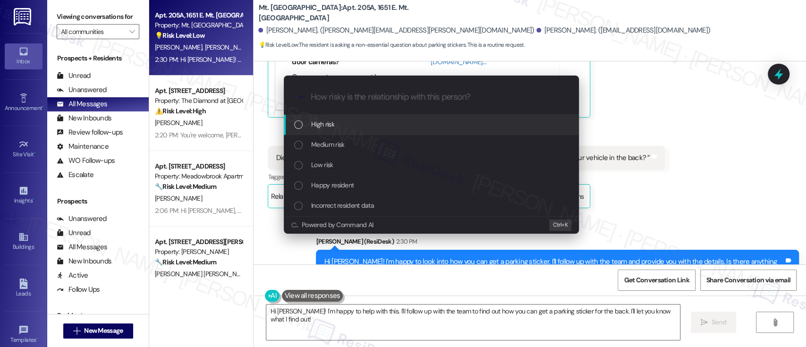
click at [345, 142] on div "Medium risk" at bounding box center [432, 144] width 276 height 10
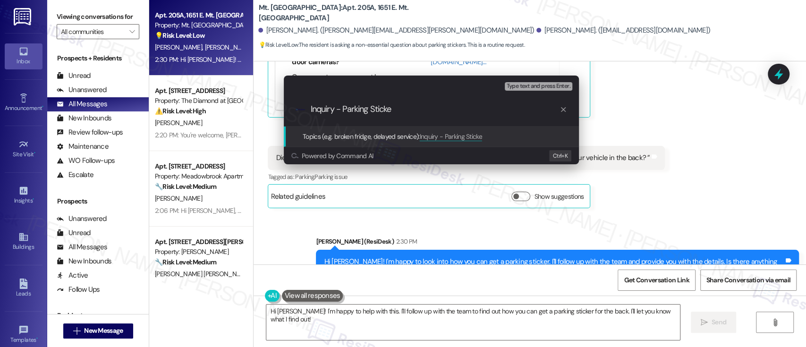
type input "Inquiry - Parking Sticker"
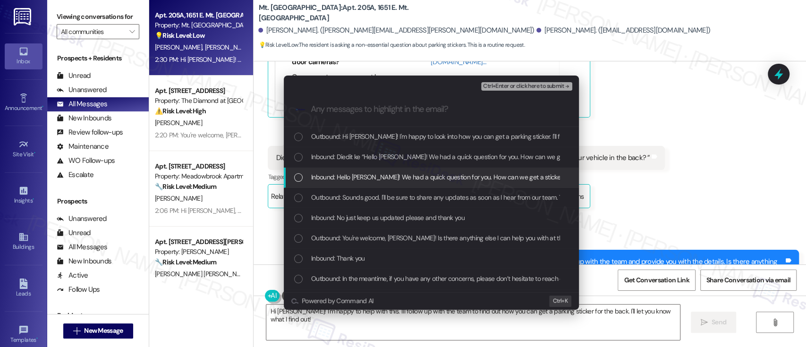
drag, startPoint x: 350, startPoint y: 178, endPoint x: 558, endPoint y: 151, distance: 209.1
click at [351, 180] on span "Inbound: Hello Emily! We had a quick question for you. How can we get a sticker…" at bounding box center [479, 177] width 336 height 10
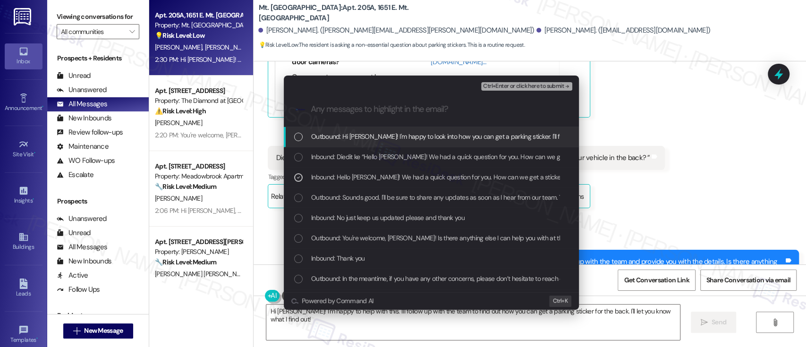
click at [567, 85] on icon "remove-block-ctrl+enter-or click here to submit" at bounding box center [567, 86] width 7 height 7
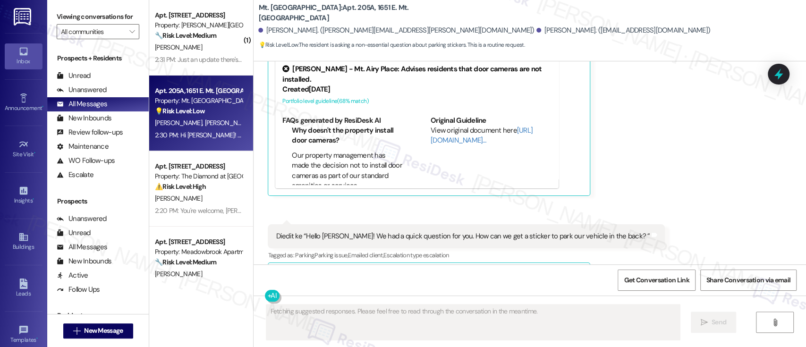
scroll to position [6900, 0]
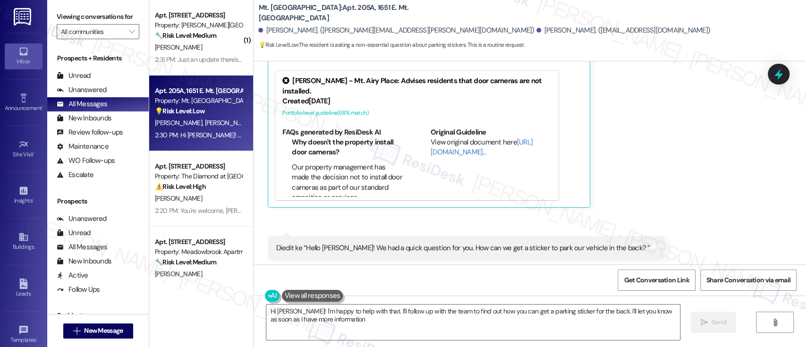
type textarea "Hi Jasmine! I'm happy to help with that. I'll follow up with the team to find o…"
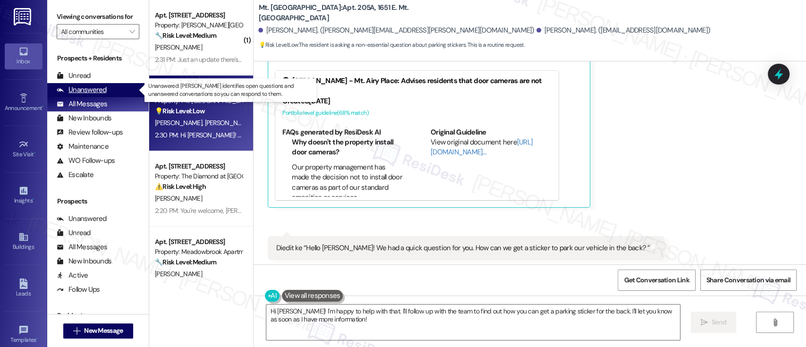
click at [83, 93] on div "Unanswered" at bounding box center [82, 90] width 50 height 10
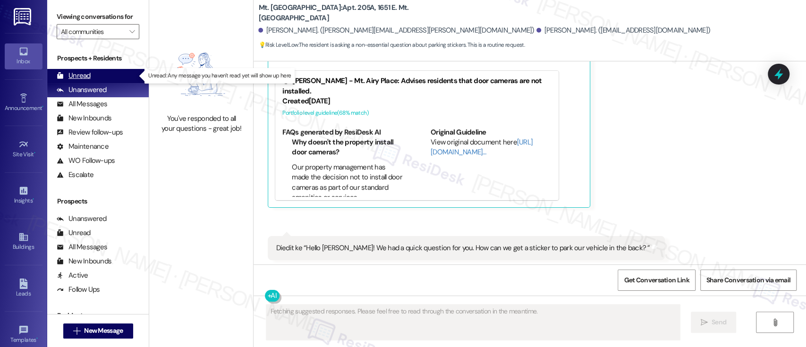
click at [88, 72] on div "Unread" at bounding box center [74, 76] width 34 height 10
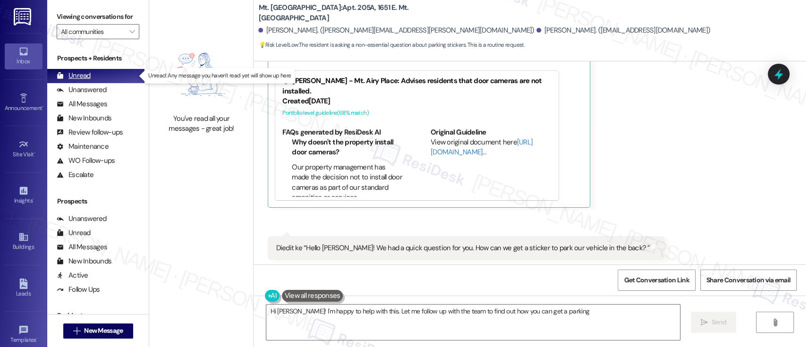
type textarea "Hi Jasmine! I'm happy to help with this. Let me follow up with the team to find…"
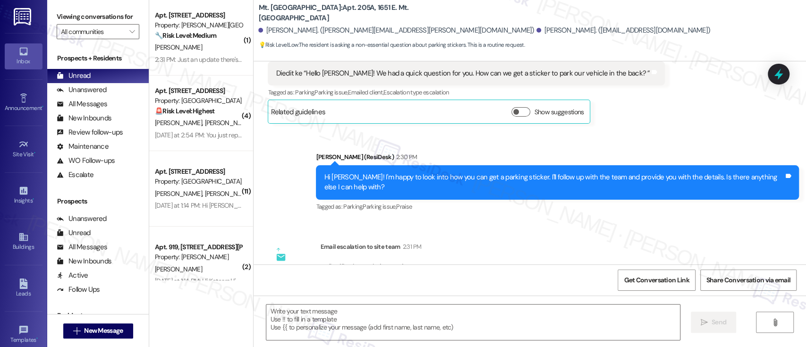
type textarea "Fetching suggested responses. Please feel free to read through the conversation…"
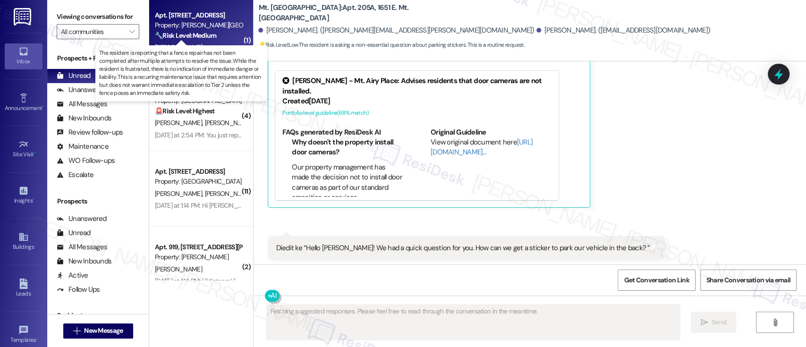
click at [203, 32] on strong "🔧 Risk Level: Medium" at bounding box center [185, 35] width 61 height 8
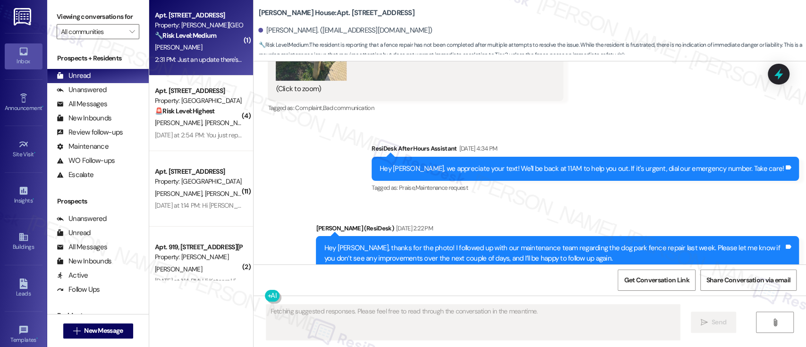
scroll to position [4865, 0]
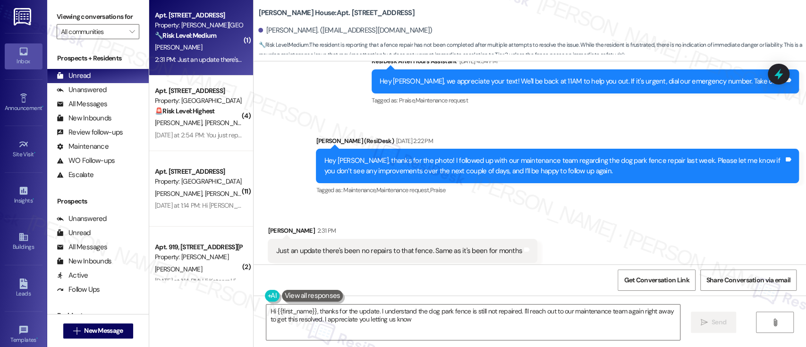
type textarea "Hi {{first_name}}, thanks for the update. I understand the dog park fence is st…"
click at [427, 330] on textarea "Hi {{first_name}}, thanks for the update. I understand the dog park fence is st…" at bounding box center [472, 322] width 413 height 35
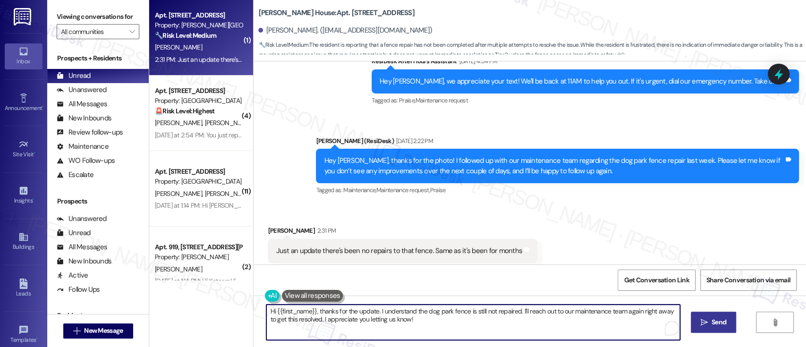
click at [718, 324] on span "Send" at bounding box center [718, 322] width 15 height 10
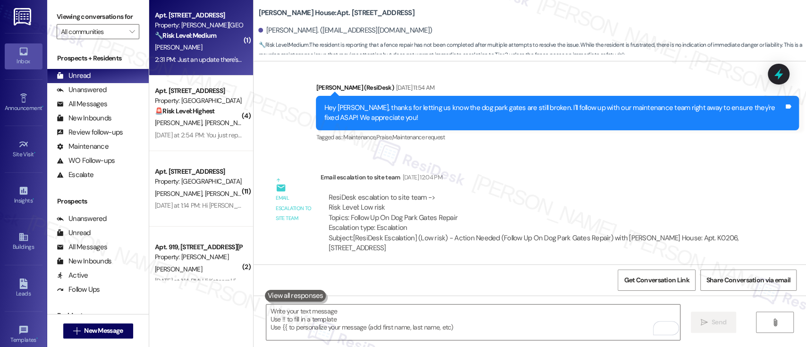
scroll to position [4329, 0]
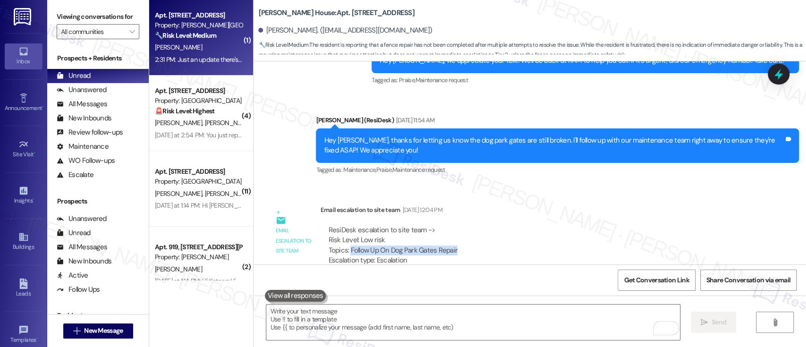
drag, startPoint x: 466, startPoint y: 228, endPoint x: 344, endPoint y: 229, distance: 122.3
click at [344, 229] on div "ResiDesk escalation to site team -> Risk Level: Low risk Topics: Follow Up On D…" at bounding box center [535, 245] width 415 height 41
copy div "Follow Up On Dog Park Gates Repair"
click at [671, 167] on div "Announcement, sent via SMS Emily (ResiDesk) Jun 27, 2022 at 12:24 PM Hi Adam ! …" at bounding box center [530, 162] width 552 height 203
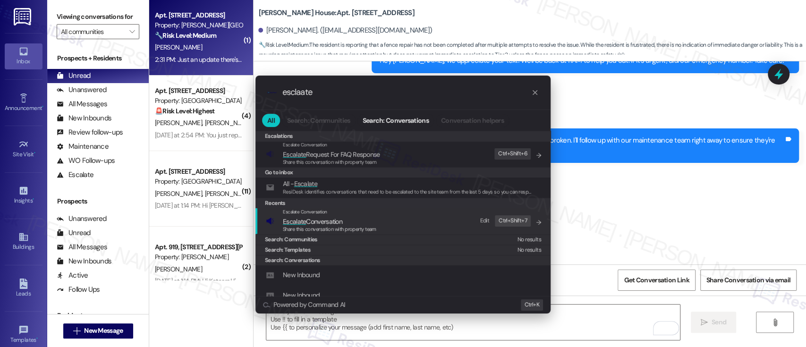
type input "esclaate"
click at [303, 226] on span "Share this conversation with property team" at bounding box center [329, 229] width 93 height 7
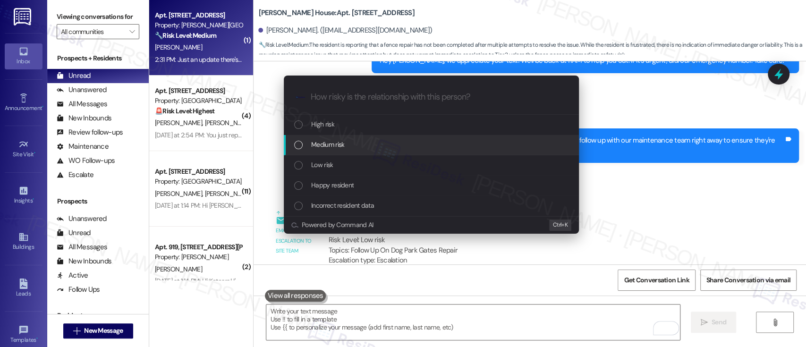
click at [313, 143] on span "Medium risk" at bounding box center [327, 144] width 33 height 10
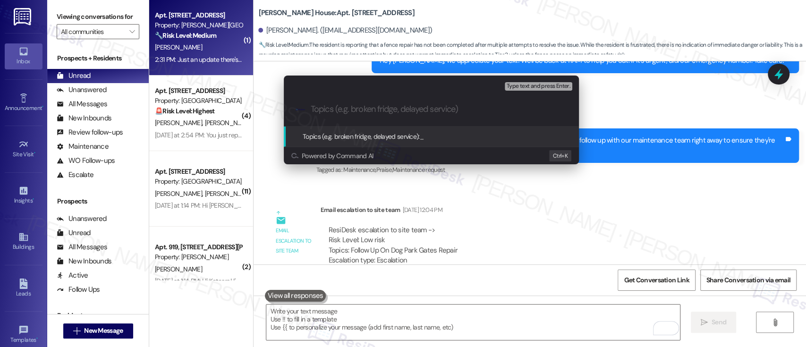
paste input "Follow Up On Dog Park Gates Repair"
type input "2nd Follow Up On Dog Park Gates Repair"
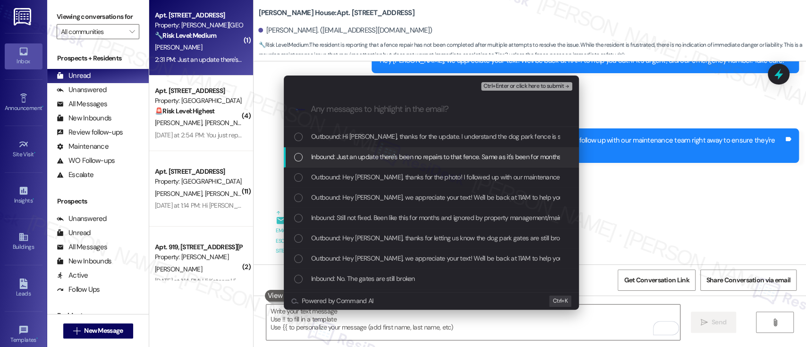
click at [321, 152] on span "Inbound: Just an update there's been no repairs to that fence. Same as it's bee…" at bounding box center [435, 157] width 249 height 10
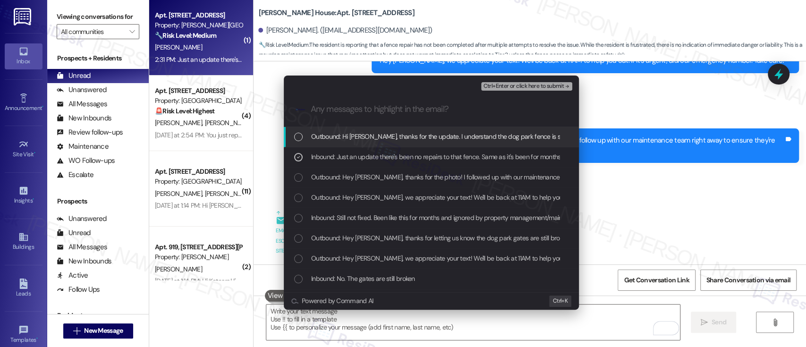
click at [521, 83] on span "Ctrl+Enter or click here to submit" at bounding box center [523, 86] width 81 height 7
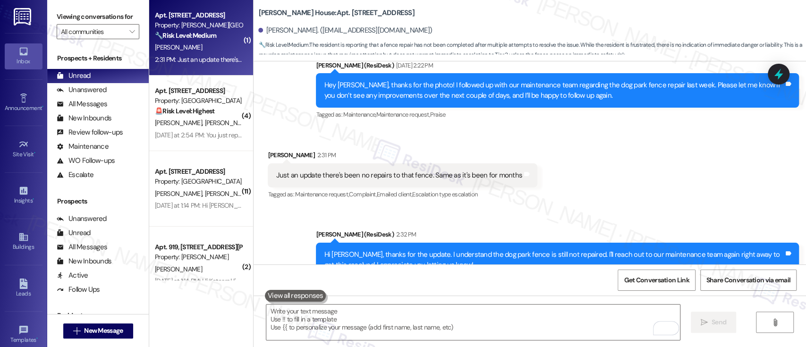
scroll to position [4864, 0]
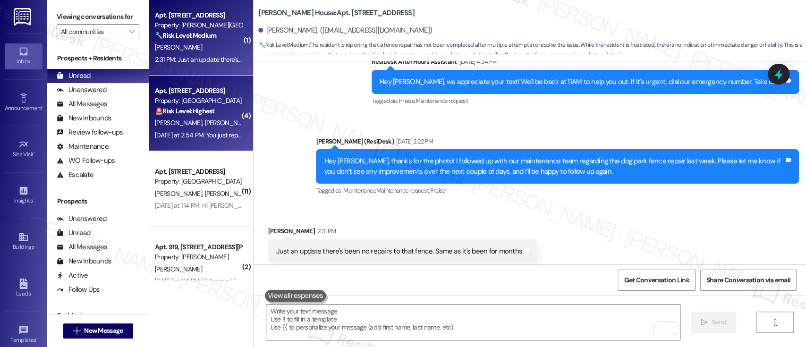
click at [200, 107] on strong "🚨 Risk Level: Highest" at bounding box center [185, 111] width 60 height 8
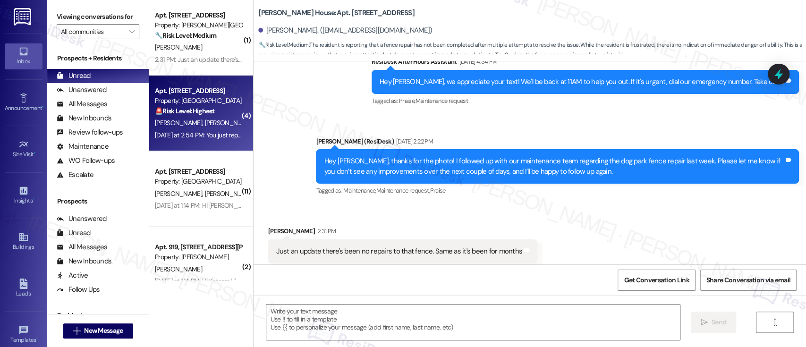
type textarea "Fetching suggested responses. Please feel free to read through the conversation…"
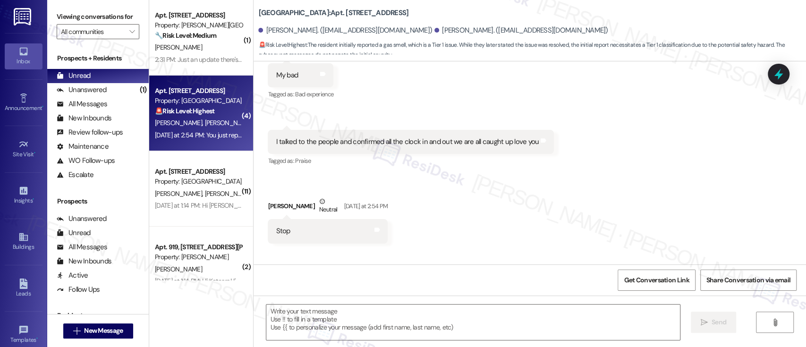
scroll to position [481, 0]
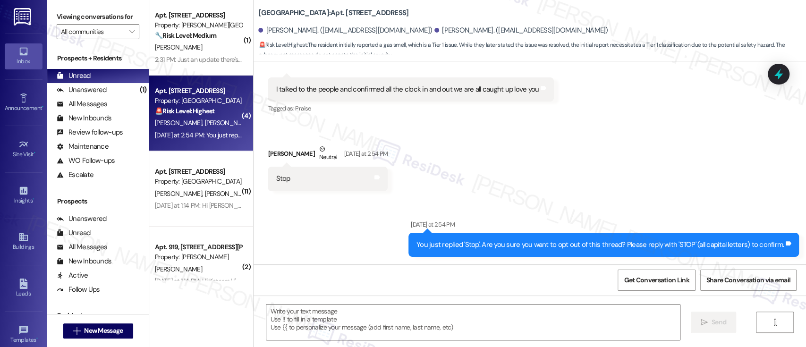
click at [601, 159] on div "Received via SMS Verna Thornton Yesterday at 2:48 PM So far so good I haven't s…" at bounding box center [530, 54] width 552 height 288
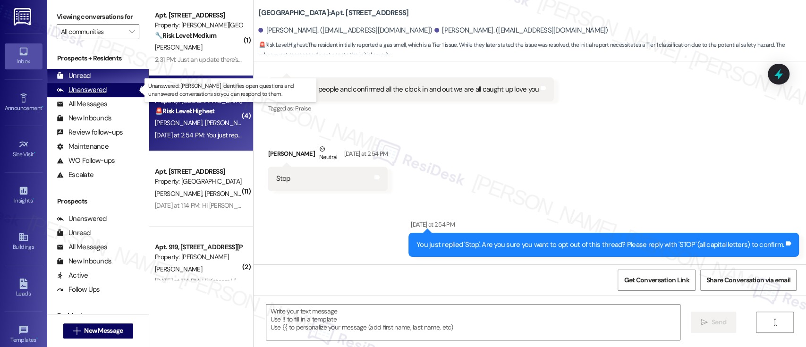
click at [95, 92] on div "Unanswered" at bounding box center [82, 90] width 50 height 10
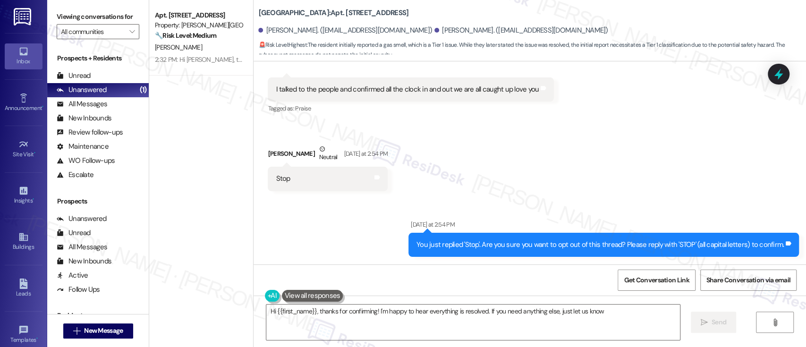
type textarea "Hi {{first_name}}, thanks for confirming! I'm happy to hear everything is resol…"
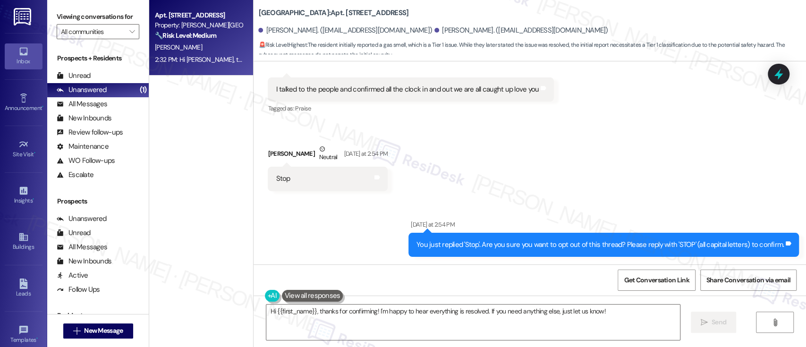
click at [179, 38] on strong "🔧 Risk Level: Medium" at bounding box center [185, 35] width 61 height 8
type textarea "Fetching suggested responses. Please feel free to read through the conversation…"
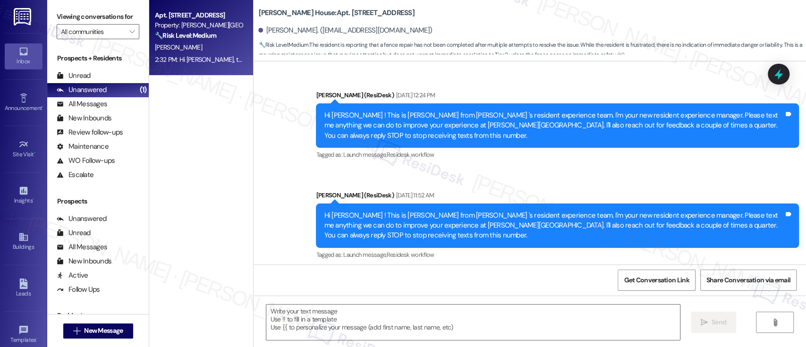
scroll to position [5146, 0]
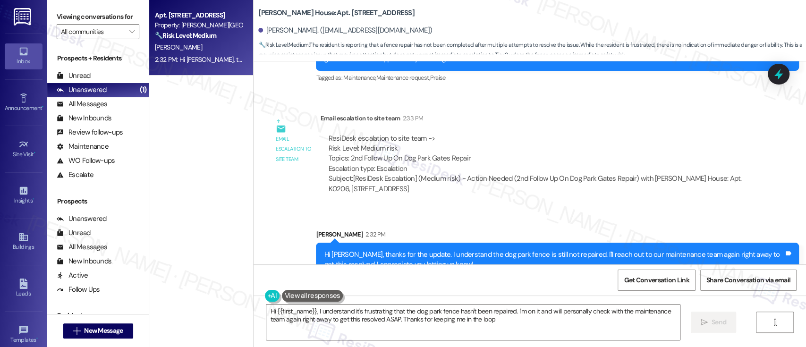
type textarea "Hi {{first_name}}, I understand it's frustrating that the dog park fence hasn't…"
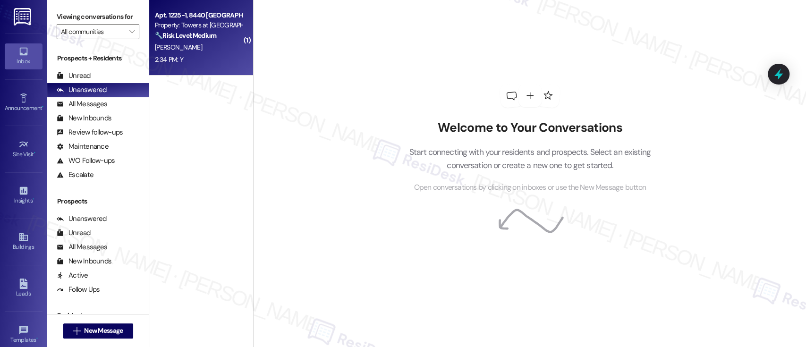
click at [193, 51] on div "[PERSON_NAME]" at bounding box center [198, 48] width 89 height 12
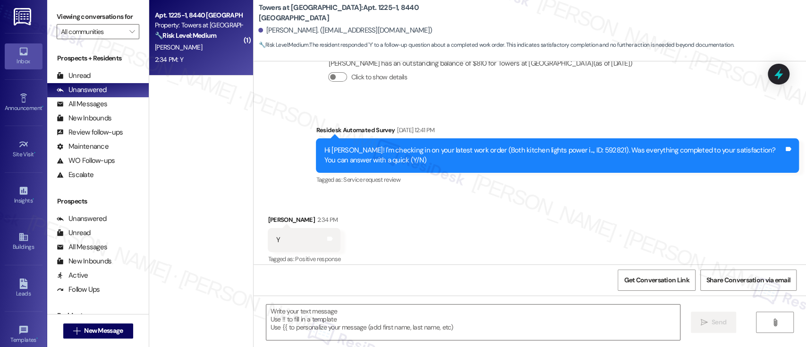
type textarea "Fetching suggested responses. Please feel free to read through the conversation…"
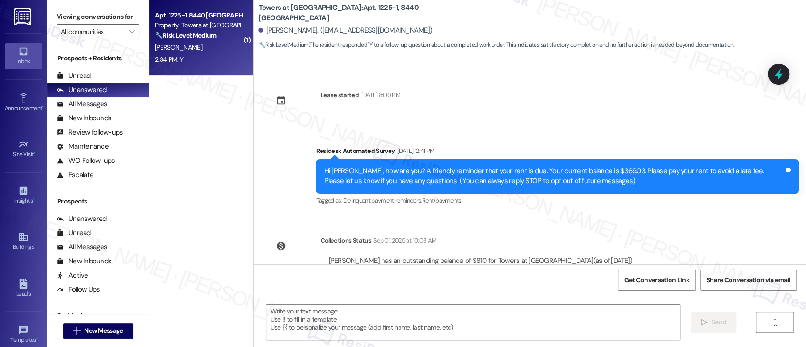
scroll to position [206, 0]
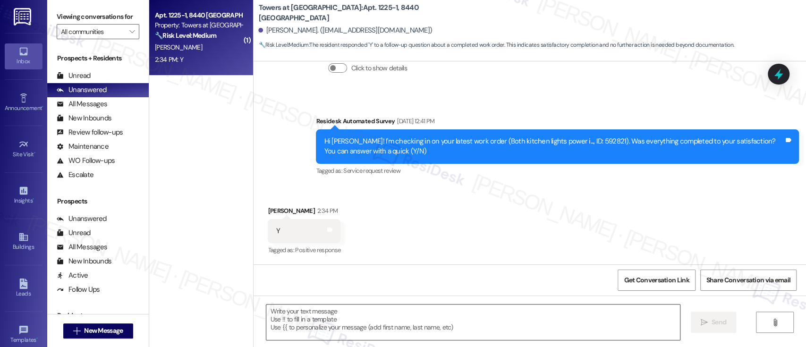
click at [476, 320] on textarea at bounding box center [472, 322] width 413 height 35
paste textarea "I'm so glad to hear that everything was taken care of to your satisfaction. Jus…"
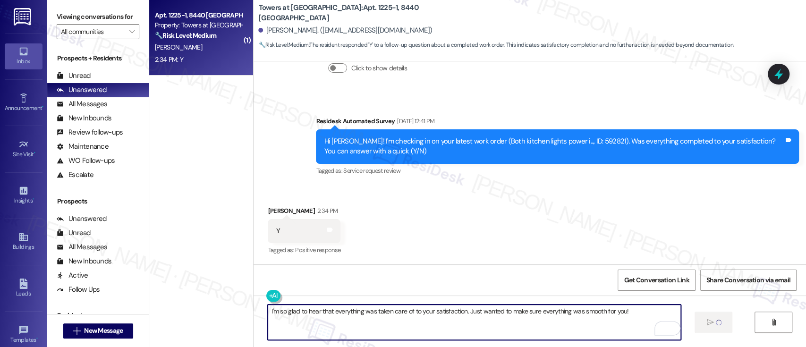
type textarea "I'm so glad to hear that everything was taken care of to your satisfaction. Jus…"
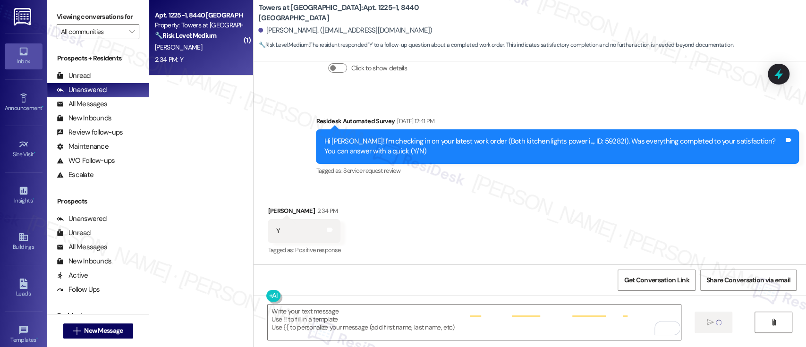
scroll to position [206, 0]
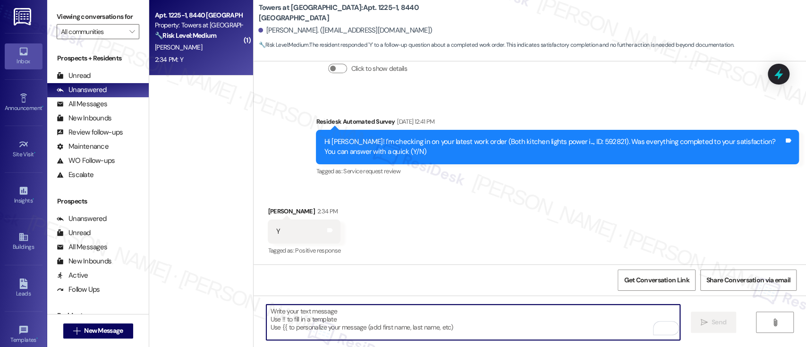
click at [533, 327] on textarea "To enrich screen reader interactions, please activate Accessibility in Grammarl…" at bounding box center [472, 322] width 413 height 35
paste textarea "If you don't mind, would you be willing to share your feedback as a Google revi…"
type textarea "If you don't mind, would you be willing to share your feedback as a Google revi…"
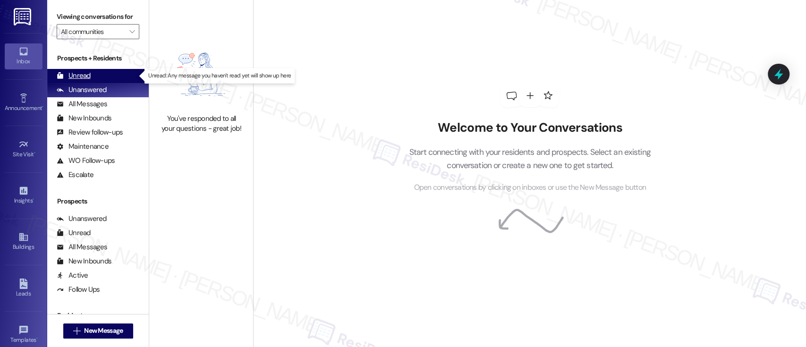
click at [114, 78] on div "Unread (0)" at bounding box center [98, 76] width 102 height 14
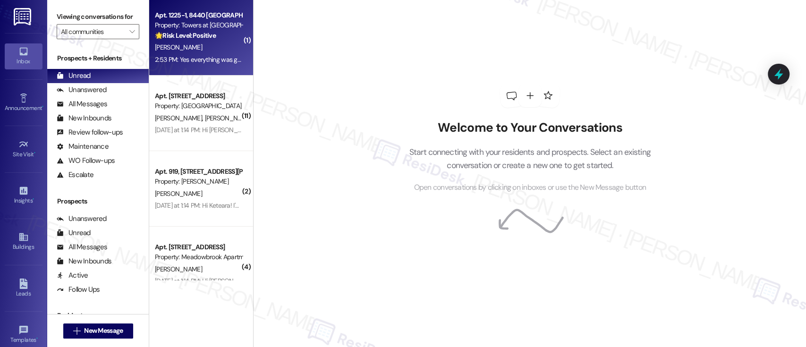
click at [178, 52] on div "A. White" at bounding box center [198, 48] width 89 height 12
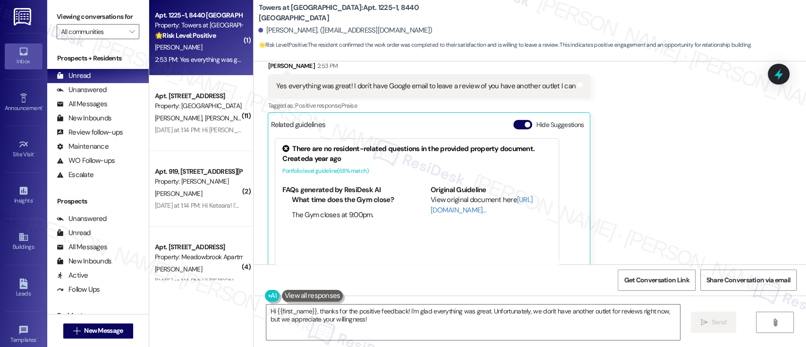
scroll to position [595, 0]
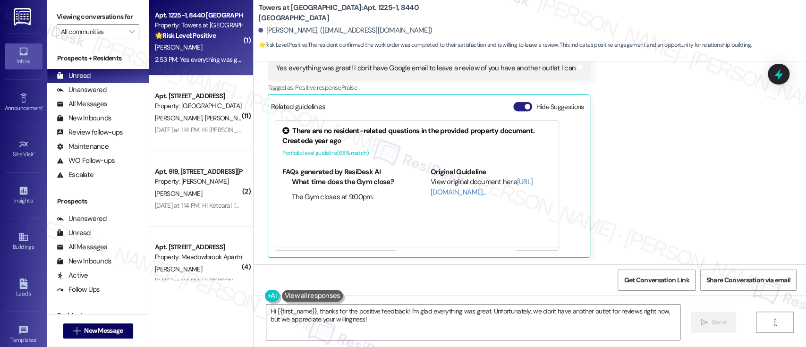
click at [513, 108] on button "Hide Suggestions" at bounding box center [522, 106] width 19 height 9
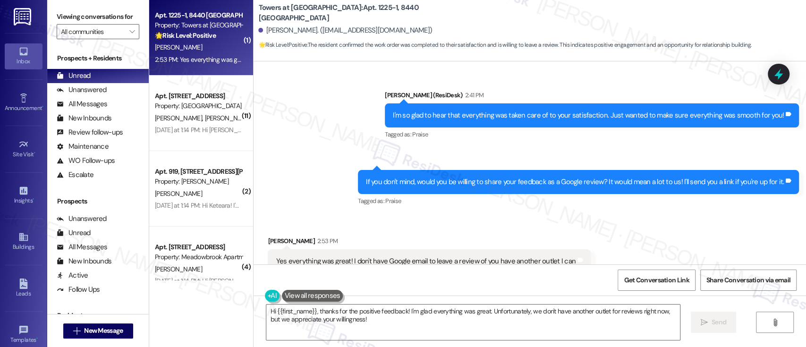
scroll to position [457, 0]
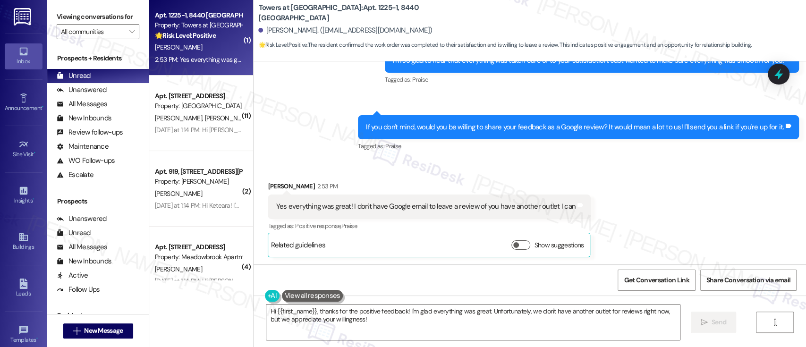
click at [693, 223] on div "Received via SMS Ambhur White 2:53 PM Yes everything was great! I don't have Go…" at bounding box center [530, 212] width 552 height 104
click at [649, 225] on div "Received via SMS Ambhur White 2:53 PM Yes everything was great! I don't have Go…" at bounding box center [530, 212] width 552 height 104
click at [475, 327] on textarea "Hi {{first_name}}, thanks for the positive feedback! I'm glad everything was gr…" at bounding box center [472, 322] width 413 height 35
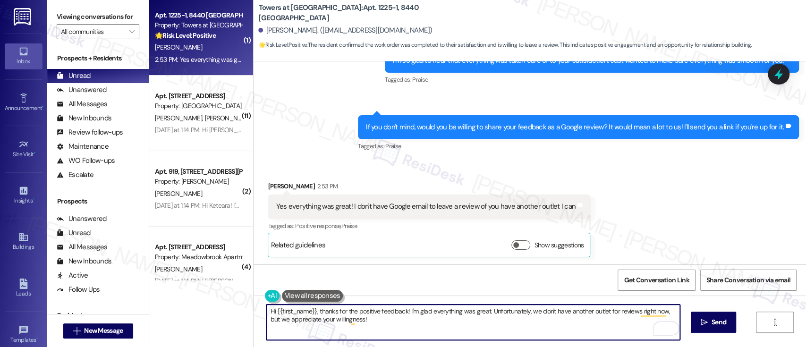
drag, startPoint x: 315, startPoint y: 310, endPoint x: 182, endPoint y: 310, distance: 133.1
click at [182, 310] on div "( 1 ) Apt. 1225-1, 8440 Limekiln Pike Property: Towers at Wyncote 🌟 Risk Level:…" at bounding box center [477, 173] width 657 height 347
type textarea "Thanks for the positive feedback! I'm glad everything was great. Unfortunately,…"
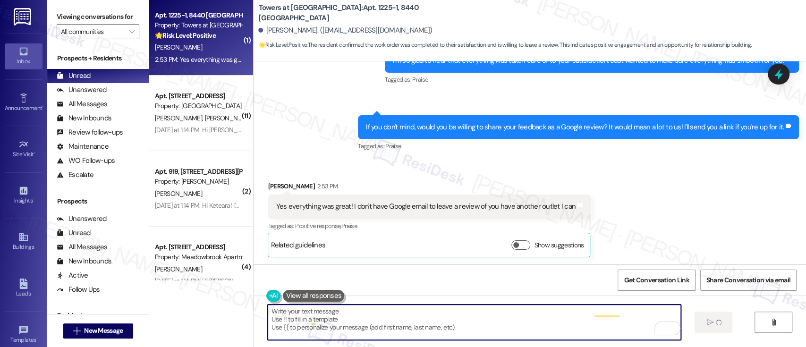
type textarea "Fetching suggested responses. Please feel free to read through the conversation…"
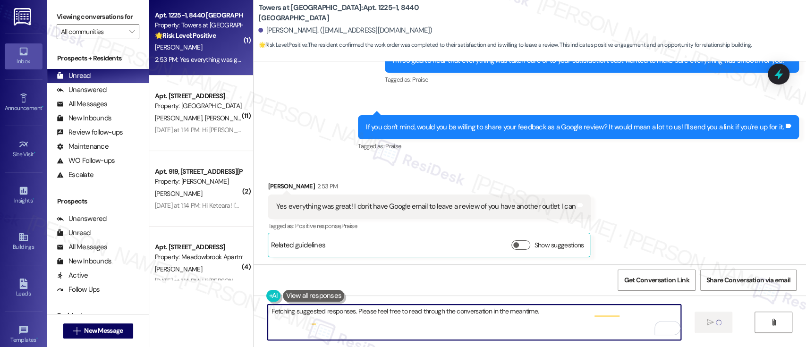
scroll to position [456, 0]
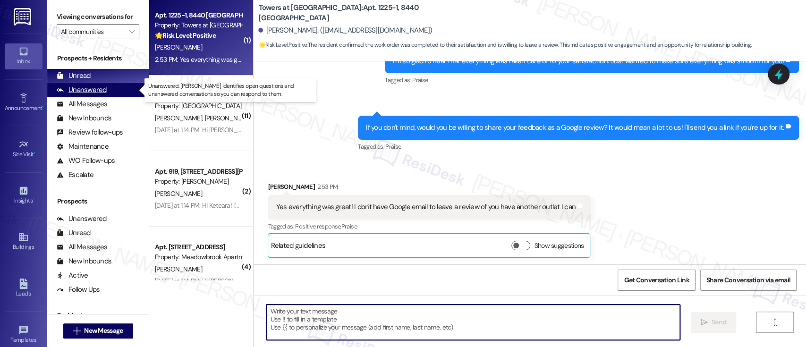
click at [85, 86] on div "Unanswered" at bounding box center [82, 90] width 50 height 10
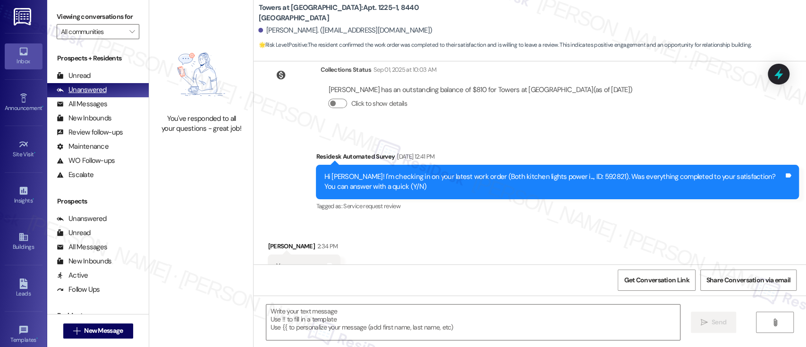
type textarea "Fetching suggested responses. Please feel free to read through the conversation…"
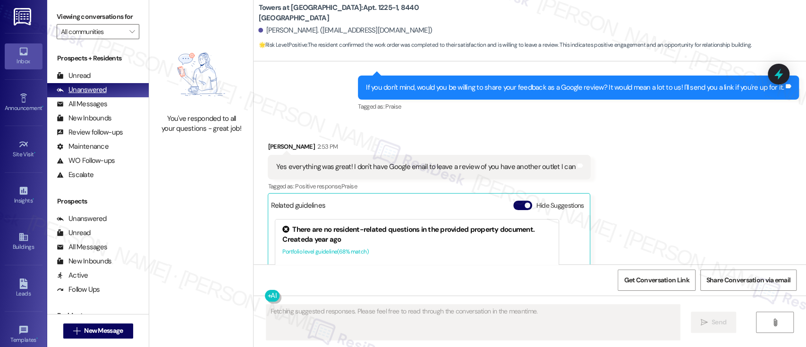
scroll to position [595, 0]
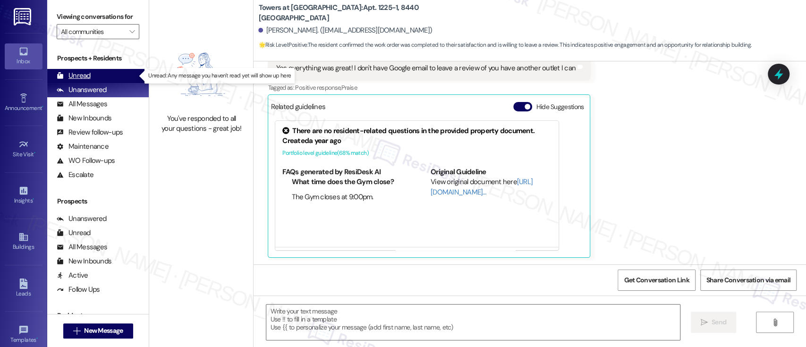
click at [87, 70] on div "Unread (0)" at bounding box center [98, 76] width 102 height 14
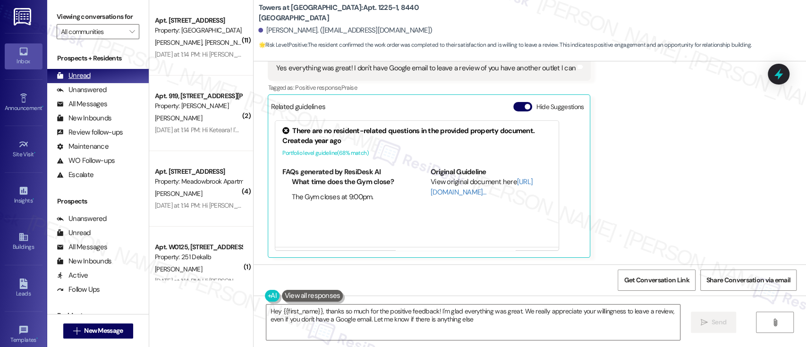
type textarea "Hey {{first_name}}, thanks so much for the positive feedback! I'm glad everythi…"
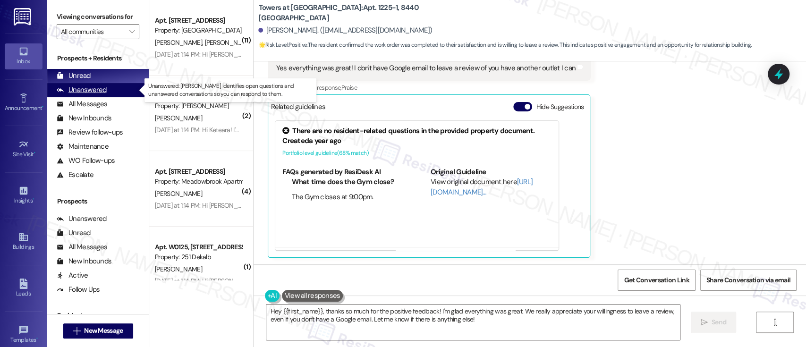
click at [97, 93] on div "Unanswered" at bounding box center [82, 90] width 50 height 10
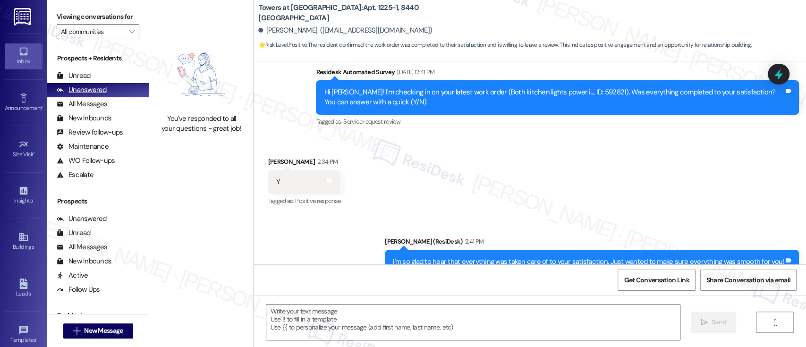
type textarea "Fetching suggested responses. Please feel free to read through the conversation…"
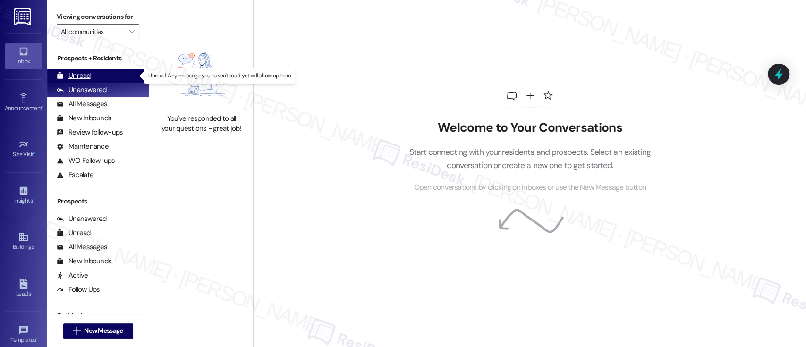
drag, startPoint x: 115, startPoint y: 69, endPoint x: 115, endPoint y: 81, distance: 12.3
click at [115, 69] on div "Unread (0)" at bounding box center [98, 76] width 102 height 14
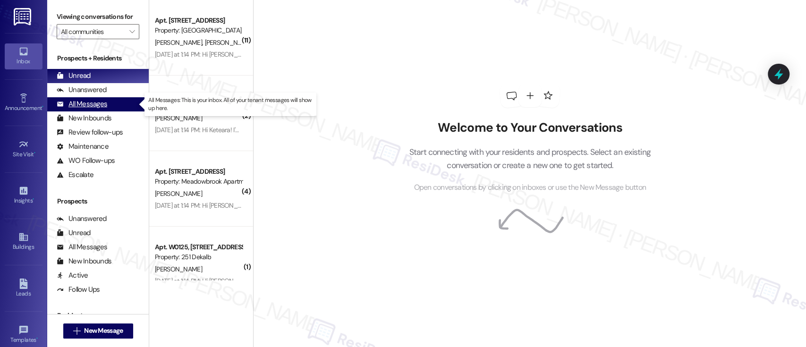
click at [101, 103] on div "All Messages" at bounding box center [82, 104] width 51 height 10
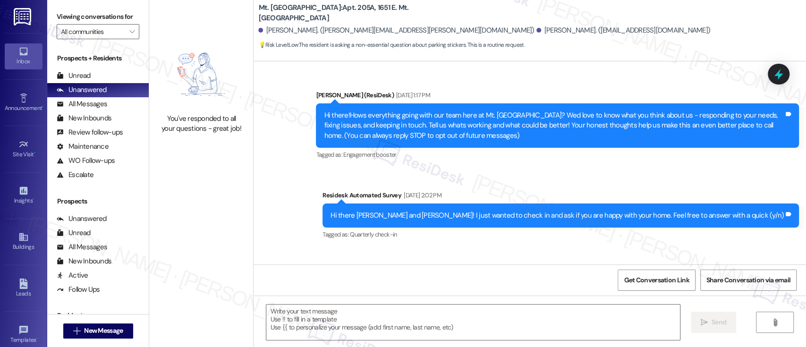
scroll to position [7192, 0]
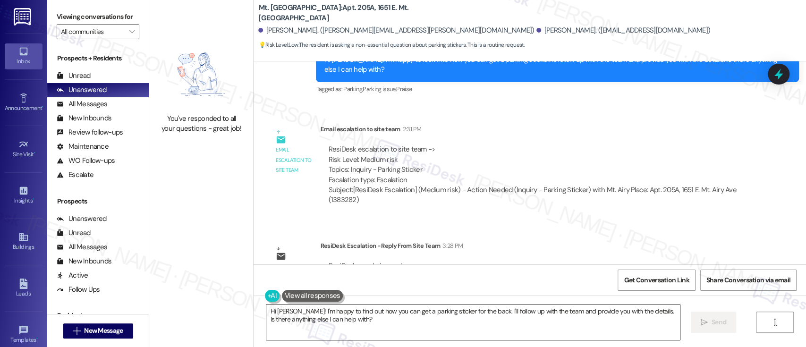
click at [296, 308] on textarea "Hi Jasmine! I'm happy to find out how you can get a parking sticker for the bac…" at bounding box center [472, 322] width 413 height 35
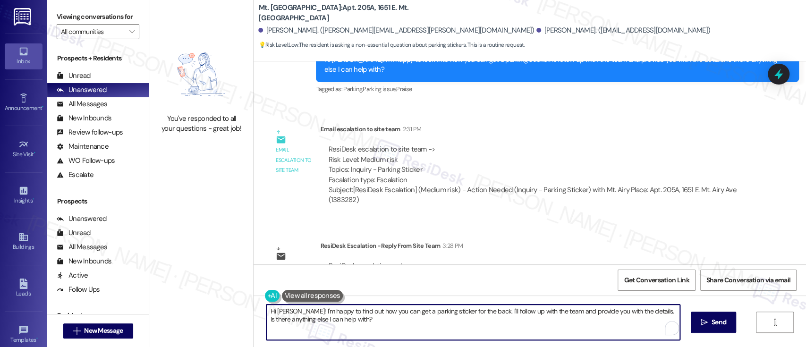
click at [437, 323] on textarea "Hi Jasmine! I'm happy to find out how you can get a parking sticker for the bac…" at bounding box center [472, 322] width 413 height 35
type textarea "Hi Jasmine! Whenever you get a chance, please come by our office during busines…"
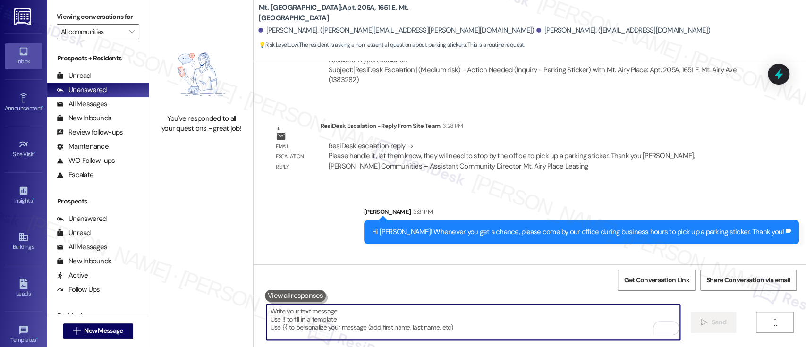
scroll to position [7323, 0]
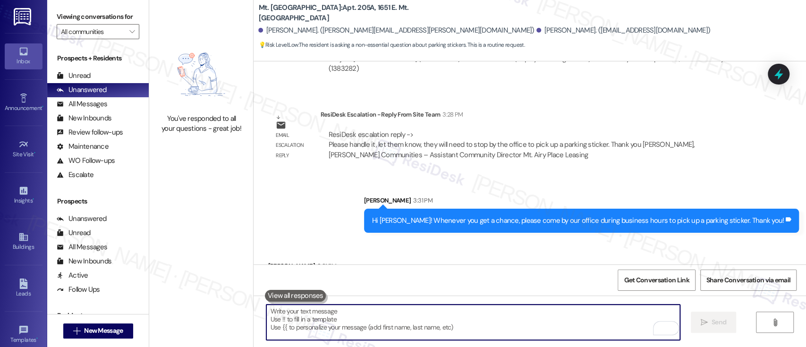
drag, startPoint x: 326, startPoint y: 177, endPoint x: 332, endPoint y: 179, distance: 6.6
click at [326, 177] on div "Sent via SMS Sarah 3:31 PM Hi Jasmine! Whenever you get a chance, please come b…" at bounding box center [530, 207] width 552 height 66
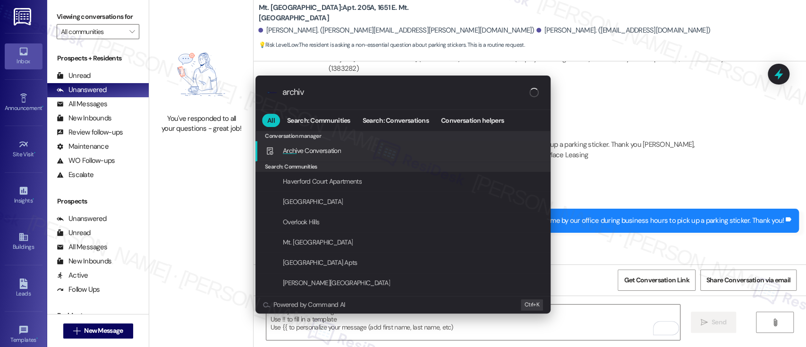
type input "archive"
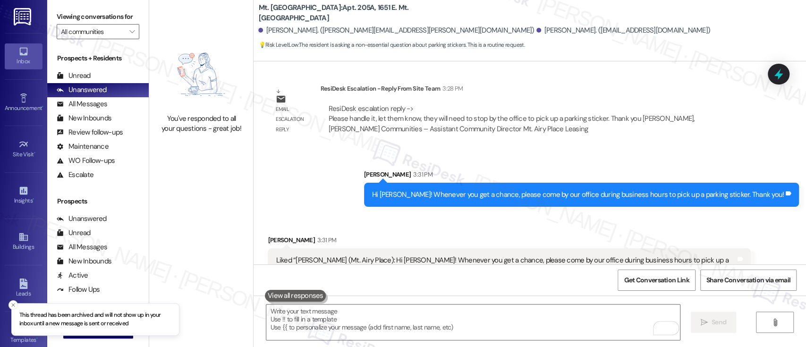
scroll to position [7387, 0]
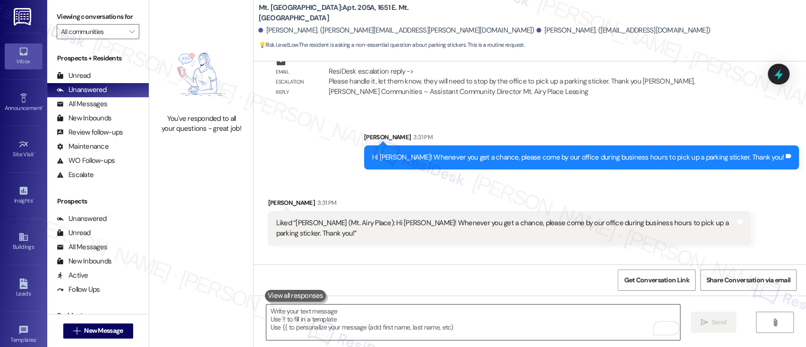
click at [534, 322] on textarea "To enrich screen reader interactions, please activate Accessibility in Grammarl…" at bounding box center [472, 322] width 413 height 35
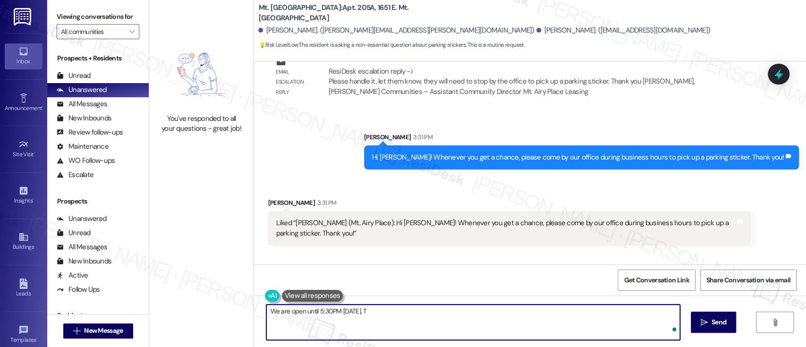
type textarea "We are open until 5:30PM today."
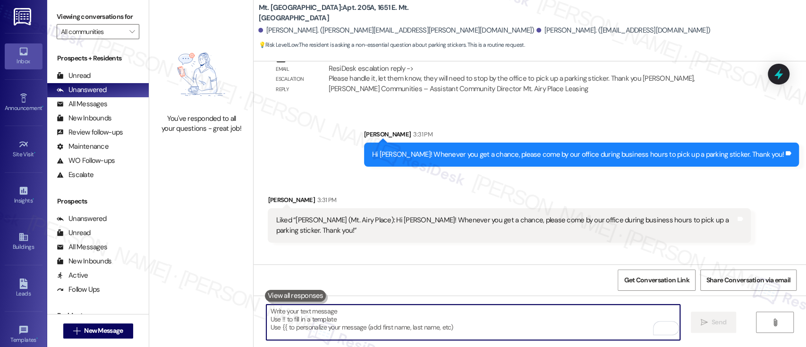
scroll to position [7456, 0]
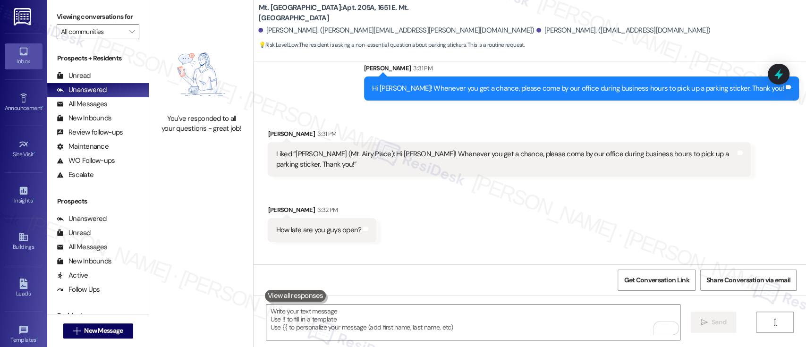
click at [571, 249] on div "Sent via SMS Sarah 3:44 PM We are open until 5:30PM today. Tags and notes" at bounding box center [530, 282] width 552 height 66
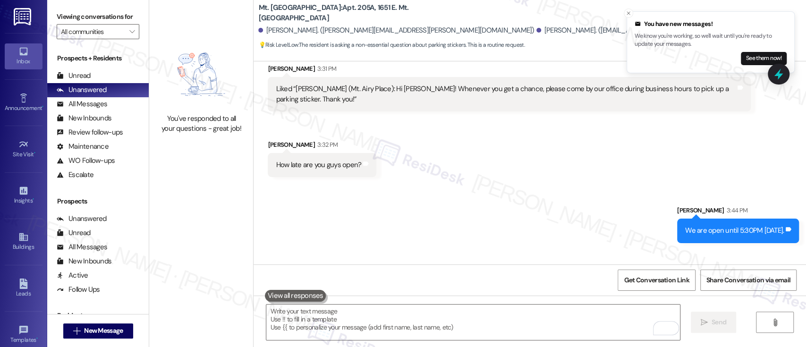
scroll to position [7521, 0]
click at [499, 323] on textarea "To enrich screen reader interactions, please activate Accessibility in Grammarl…" at bounding box center [472, 322] width 413 height 35
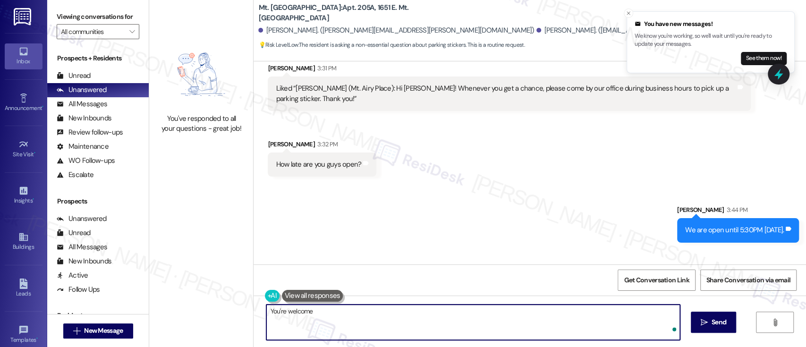
type textarea "You're welcome!"
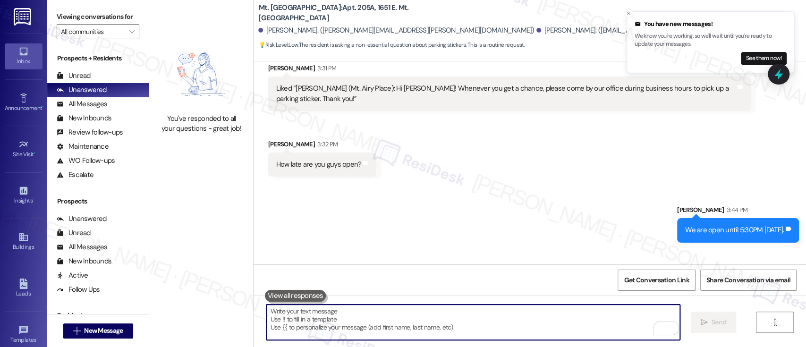
scroll to position [7521, 0]
